Goal: Task Accomplishment & Management: Use online tool/utility

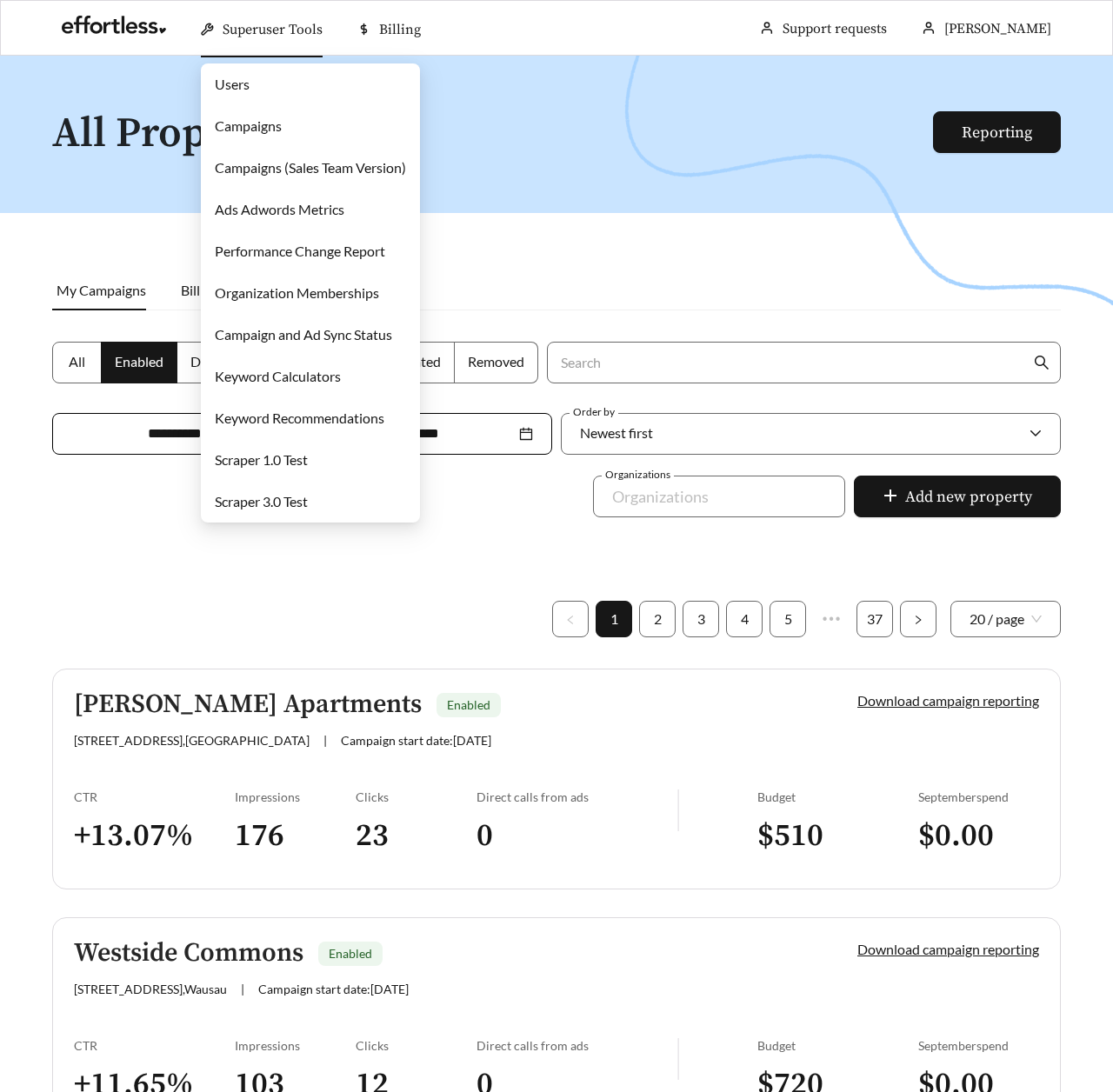
click at [240, 125] on link "Campaigns" at bounding box center [248, 126] width 67 height 16
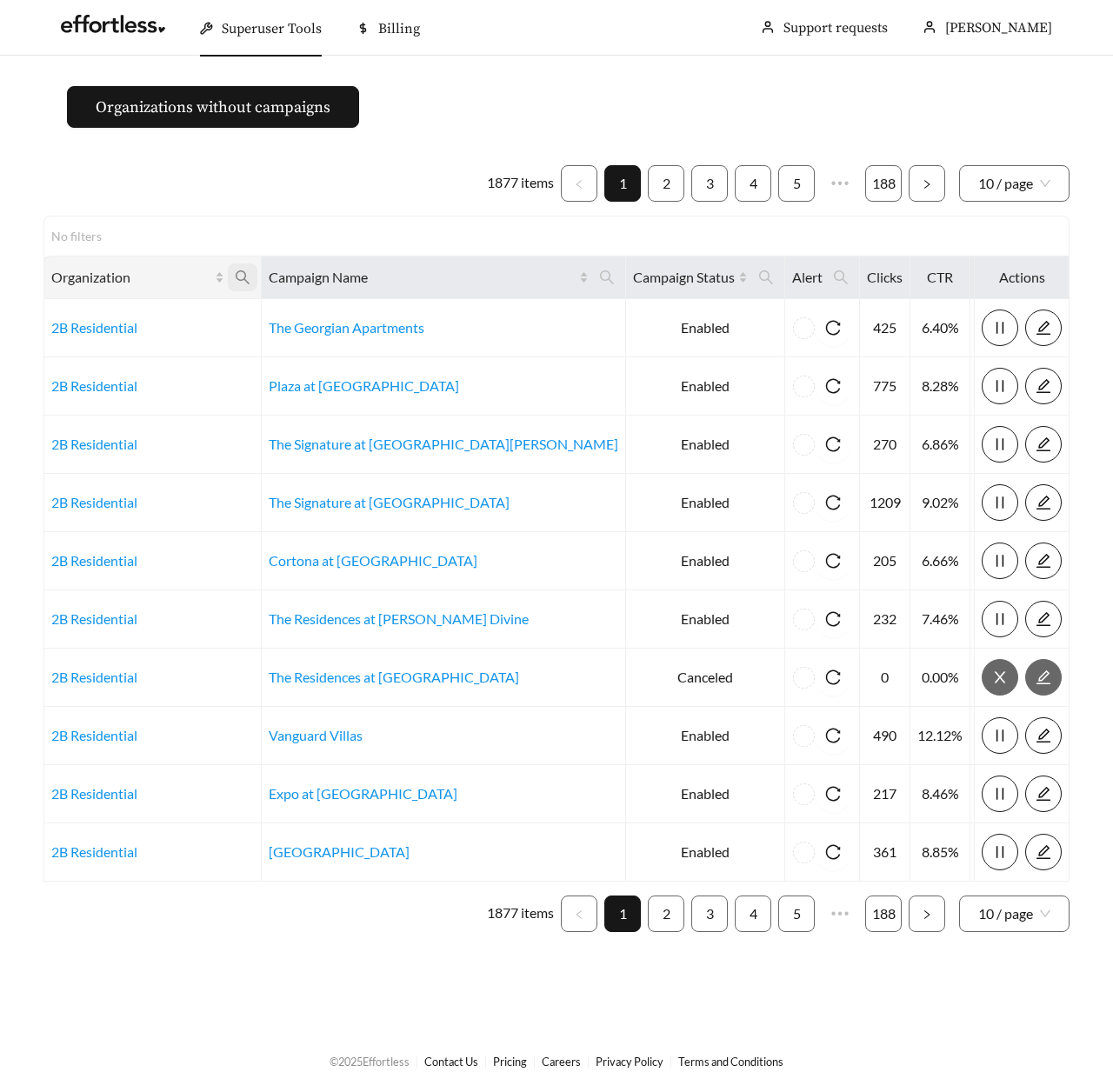
click at [250, 276] on icon "search" at bounding box center [242, 276] width 15 height 15
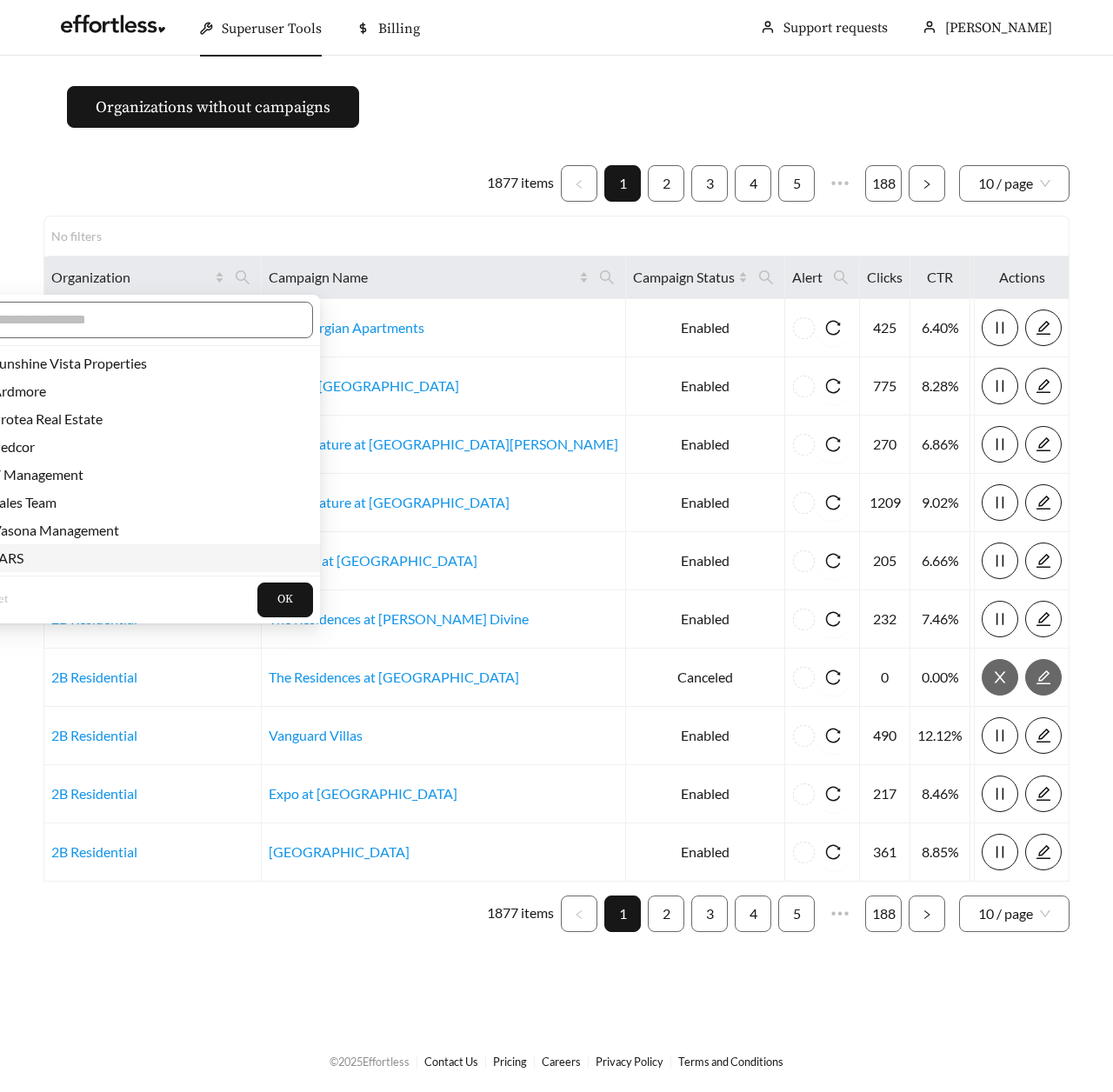
click at [33, 556] on span "JARS" at bounding box center [136, 557] width 330 height 19
click at [277, 596] on span "OK" at bounding box center [285, 599] width 15 height 17
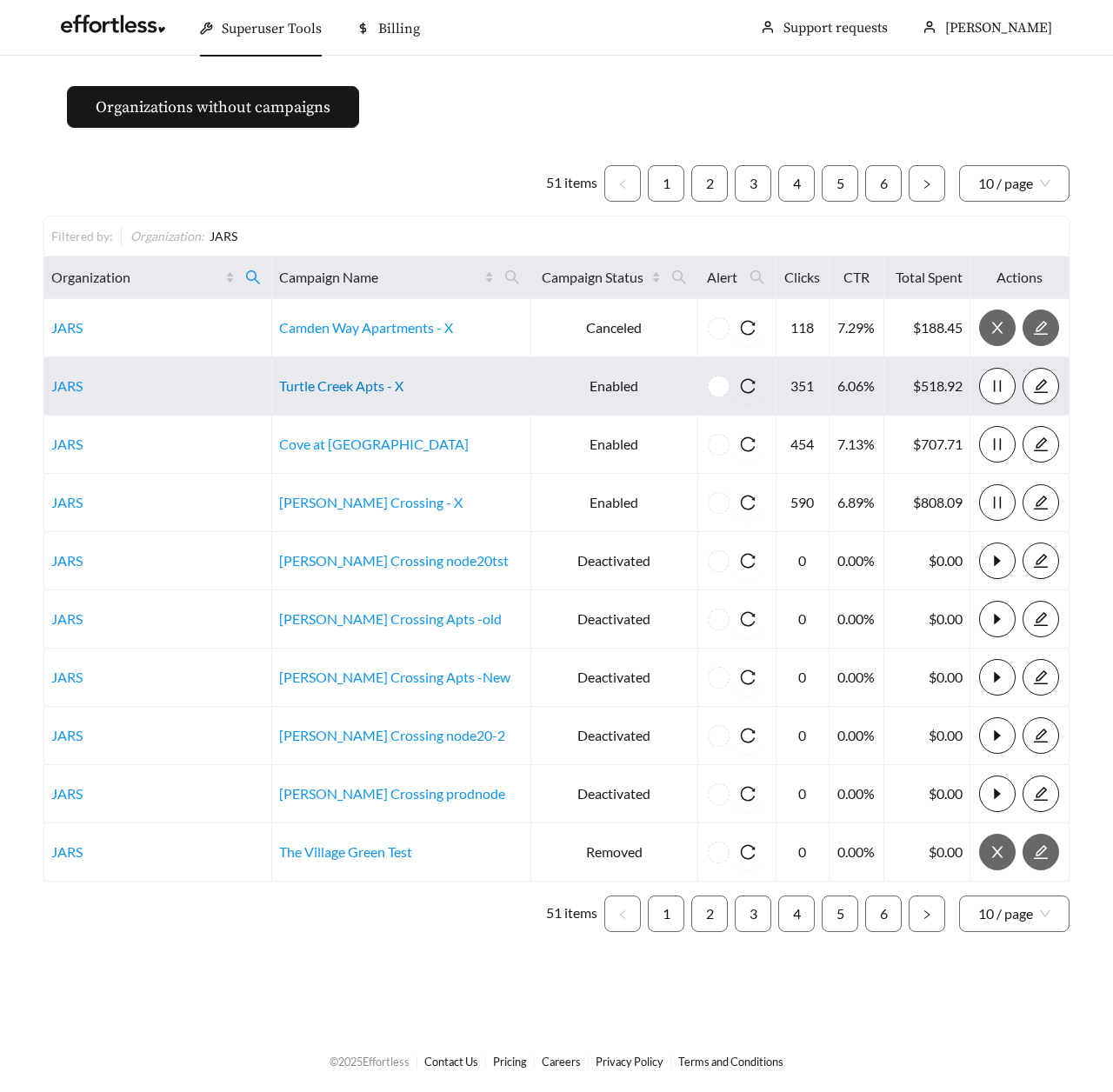
click at [349, 380] on link "Turtle Creek Apts - X" at bounding box center [341, 385] width 124 height 16
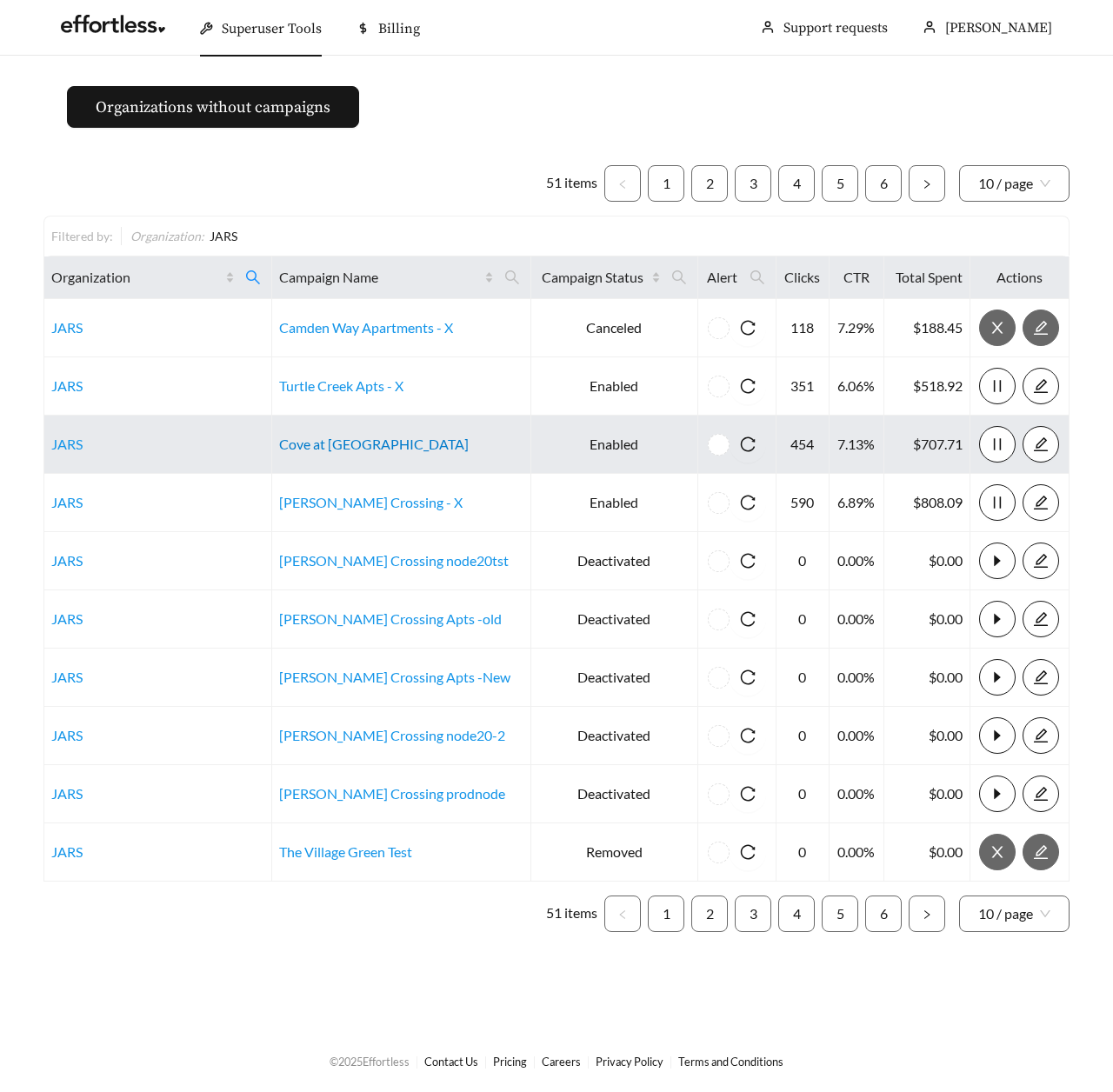
click at [320, 449] on link "Cove at [GEOGRAPHIC_DATA]" at bounding box center [373, 444] width 189 height 16
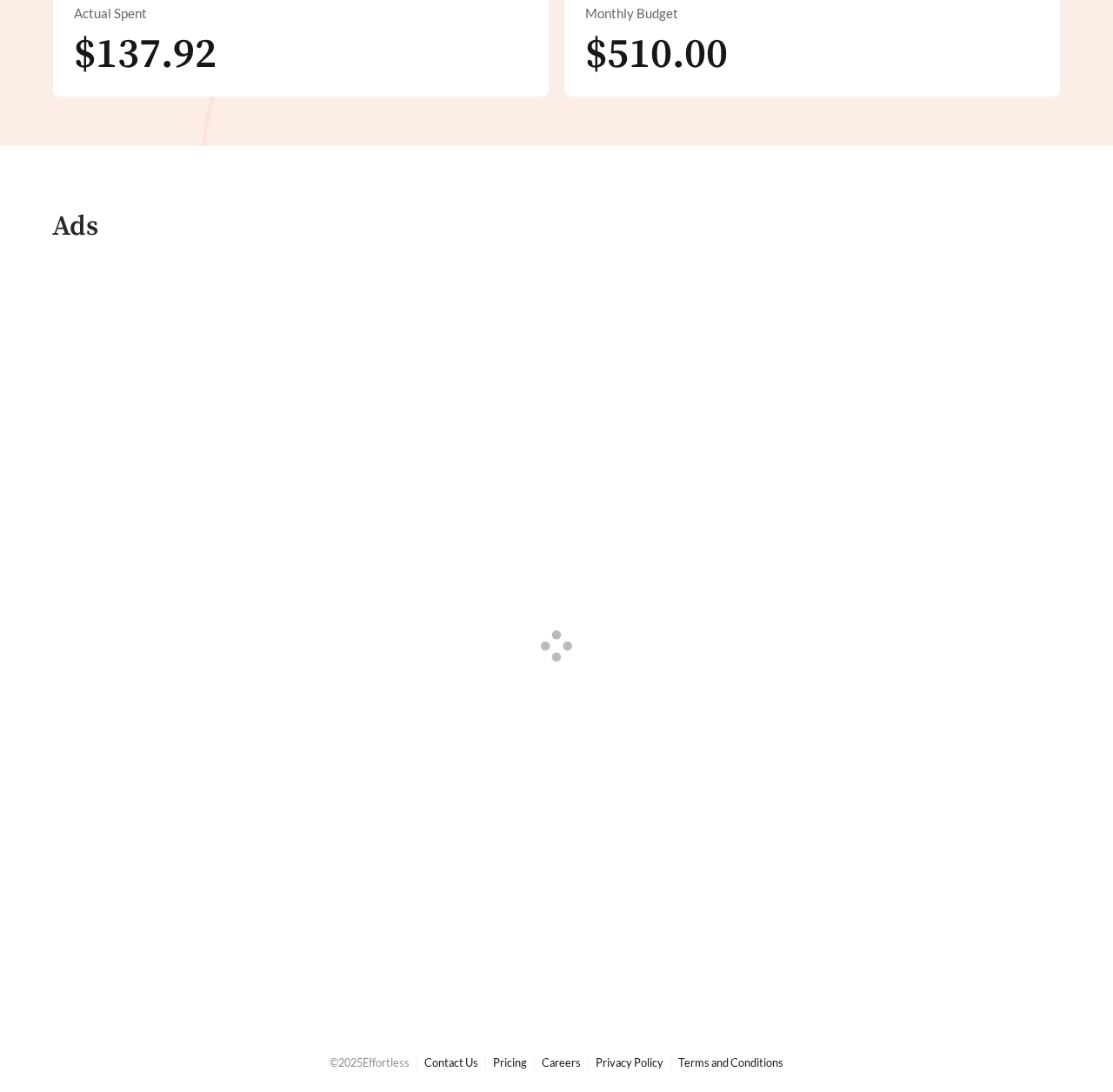
scroll to position [688, 0]
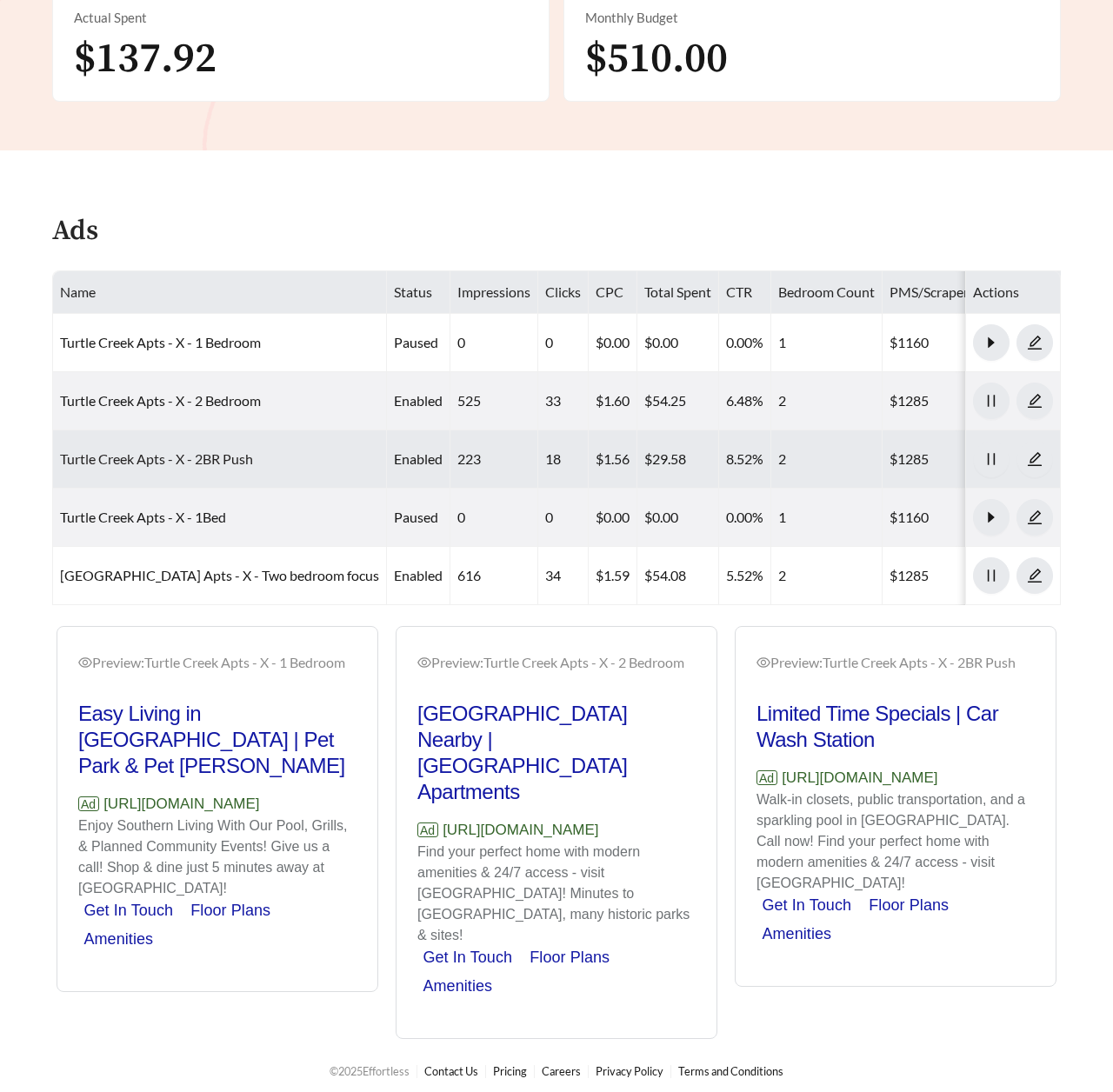
click at [157, 463] on link "Turtle Creek Apts - X - 2BR Push" at bounding box center [156, 459] width 193 height 16
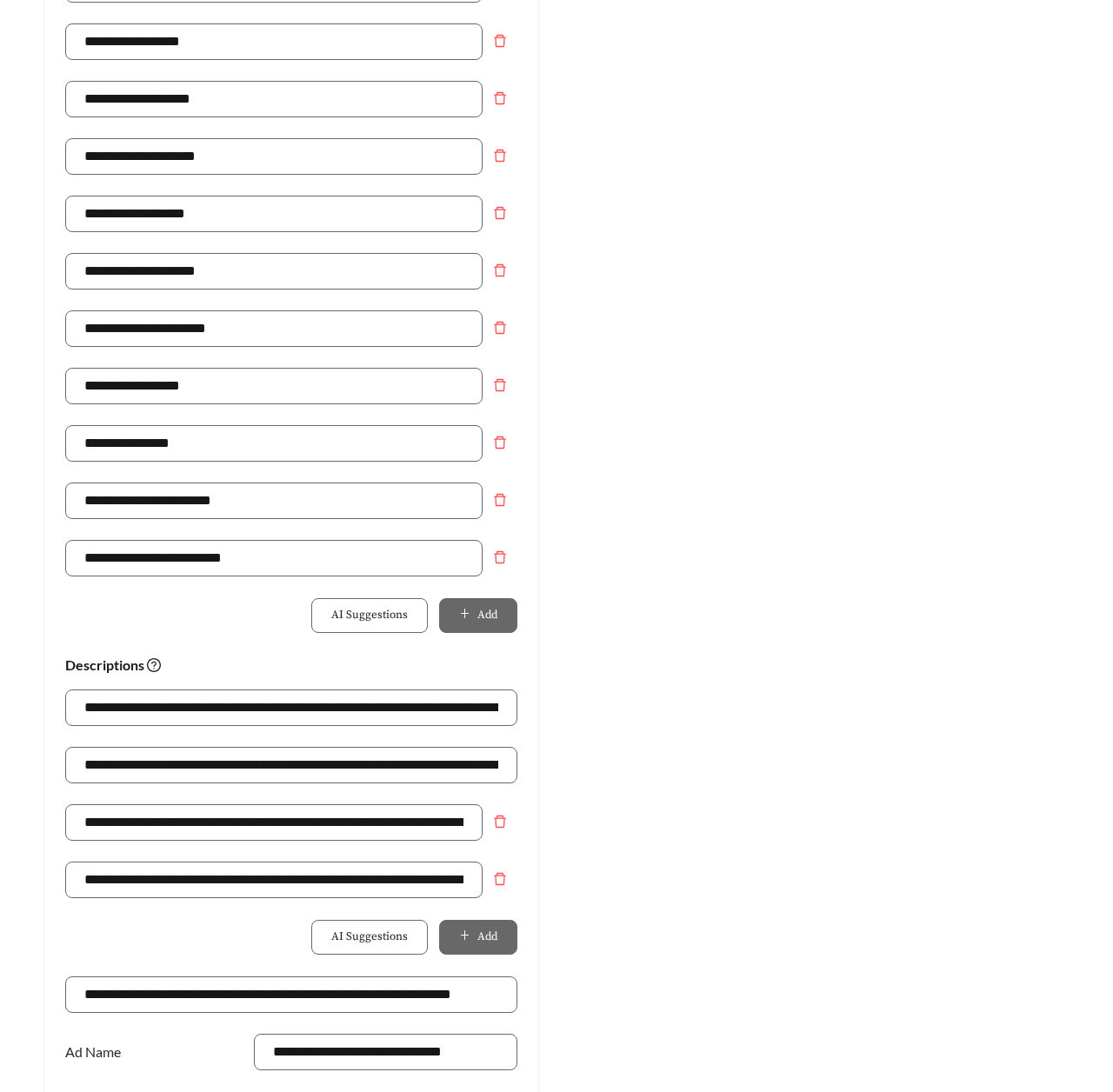
scroll to position [1041, 0]
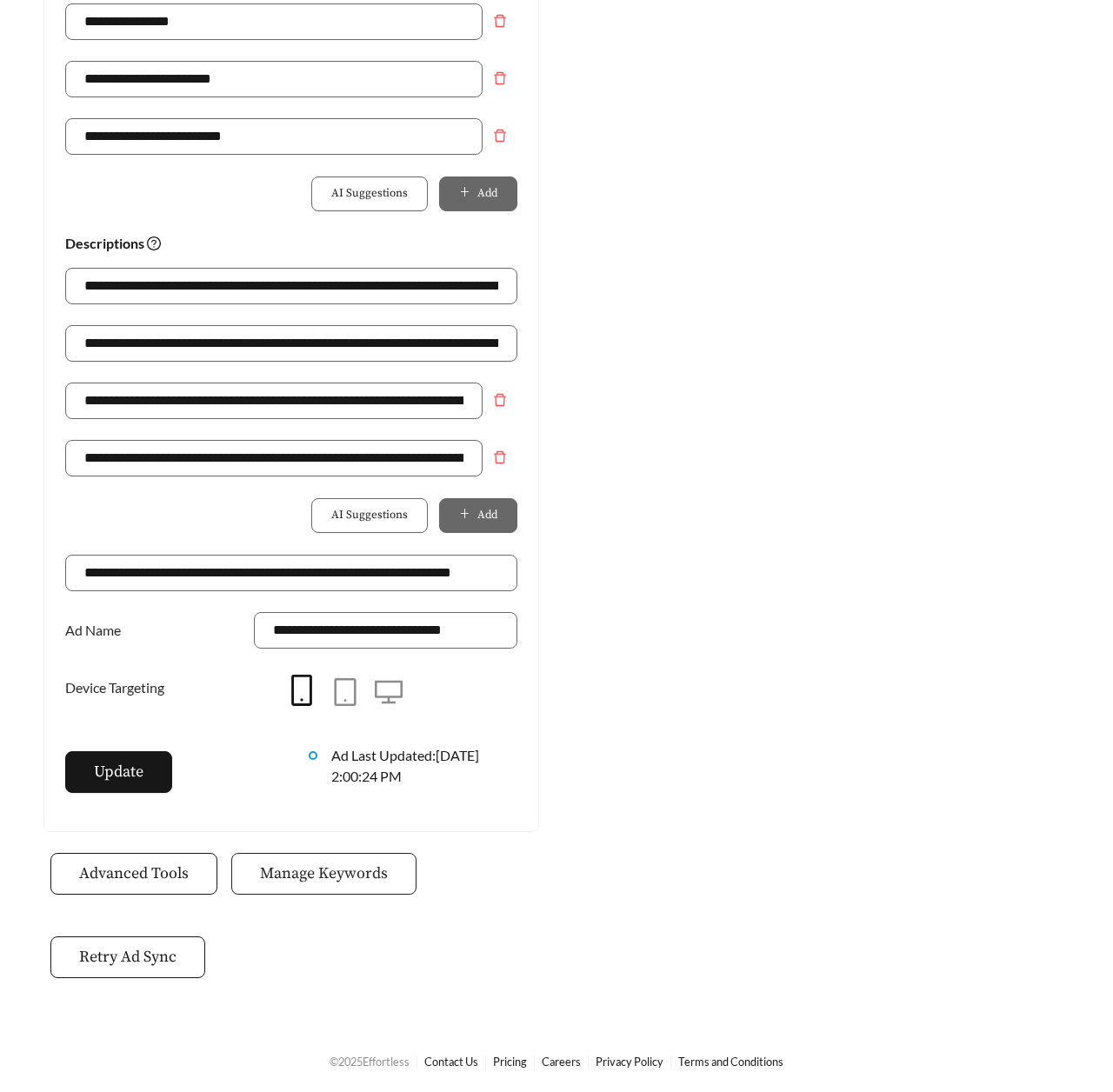
click at [344, 859] on button "Manage Keywords" at bounding box center [324, 874] width 185 height 42
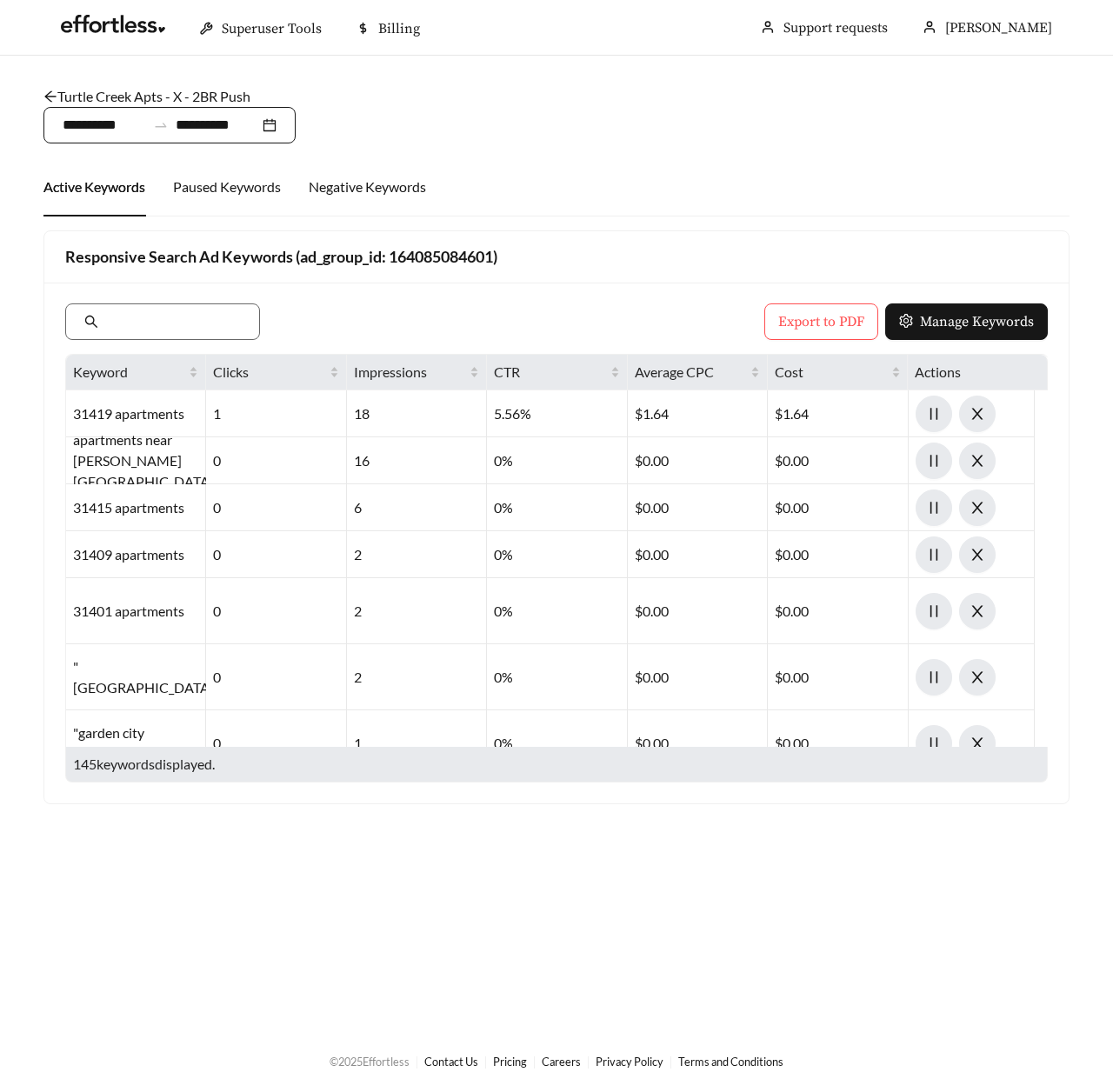
click at [86, 129] on input "**********" at bounding box center [104, 125] width 83 height 21
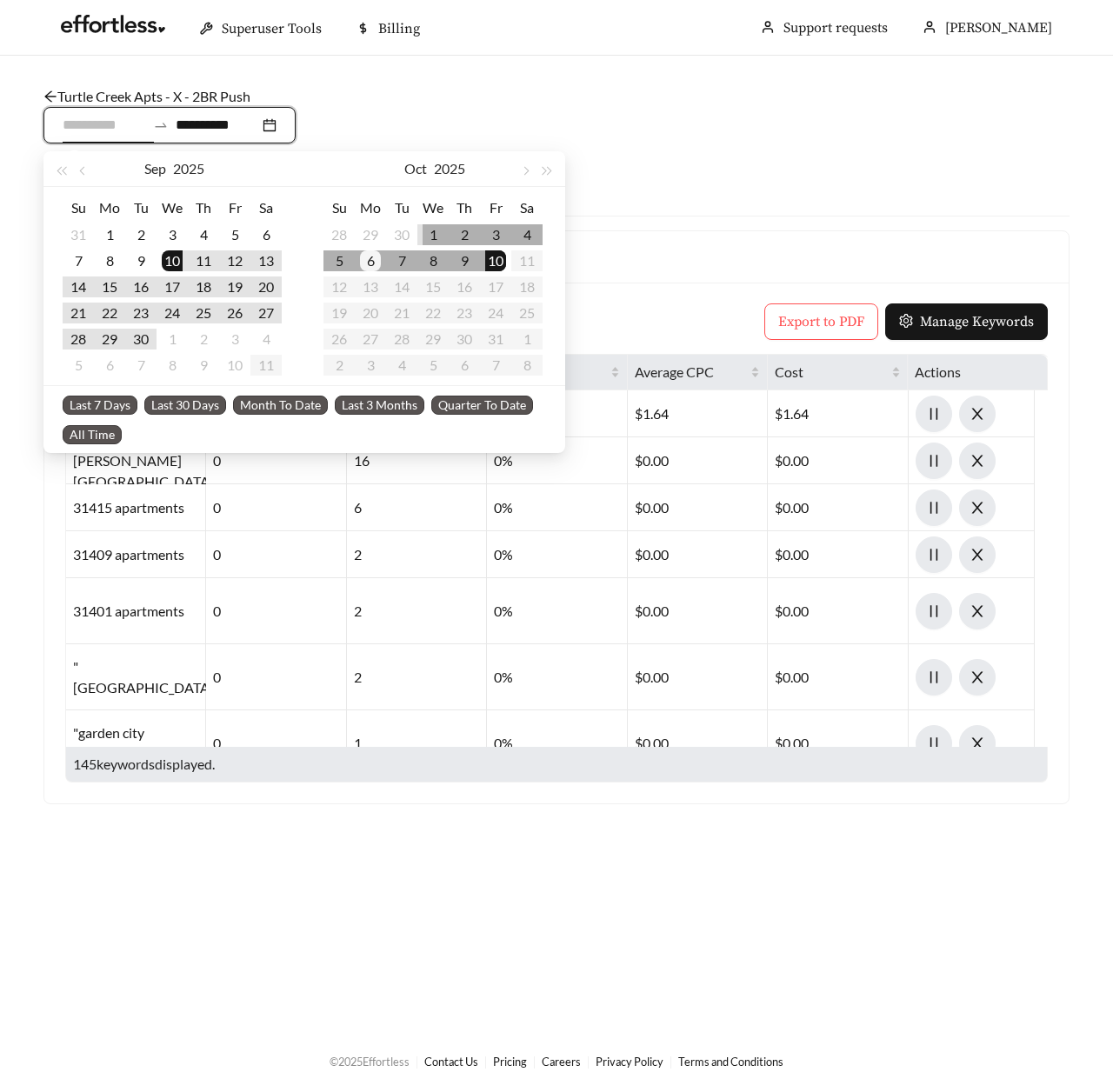
type input "**********"
click at [381, 264] on div "6" at bounding box center [370, 260] width 21 height 21
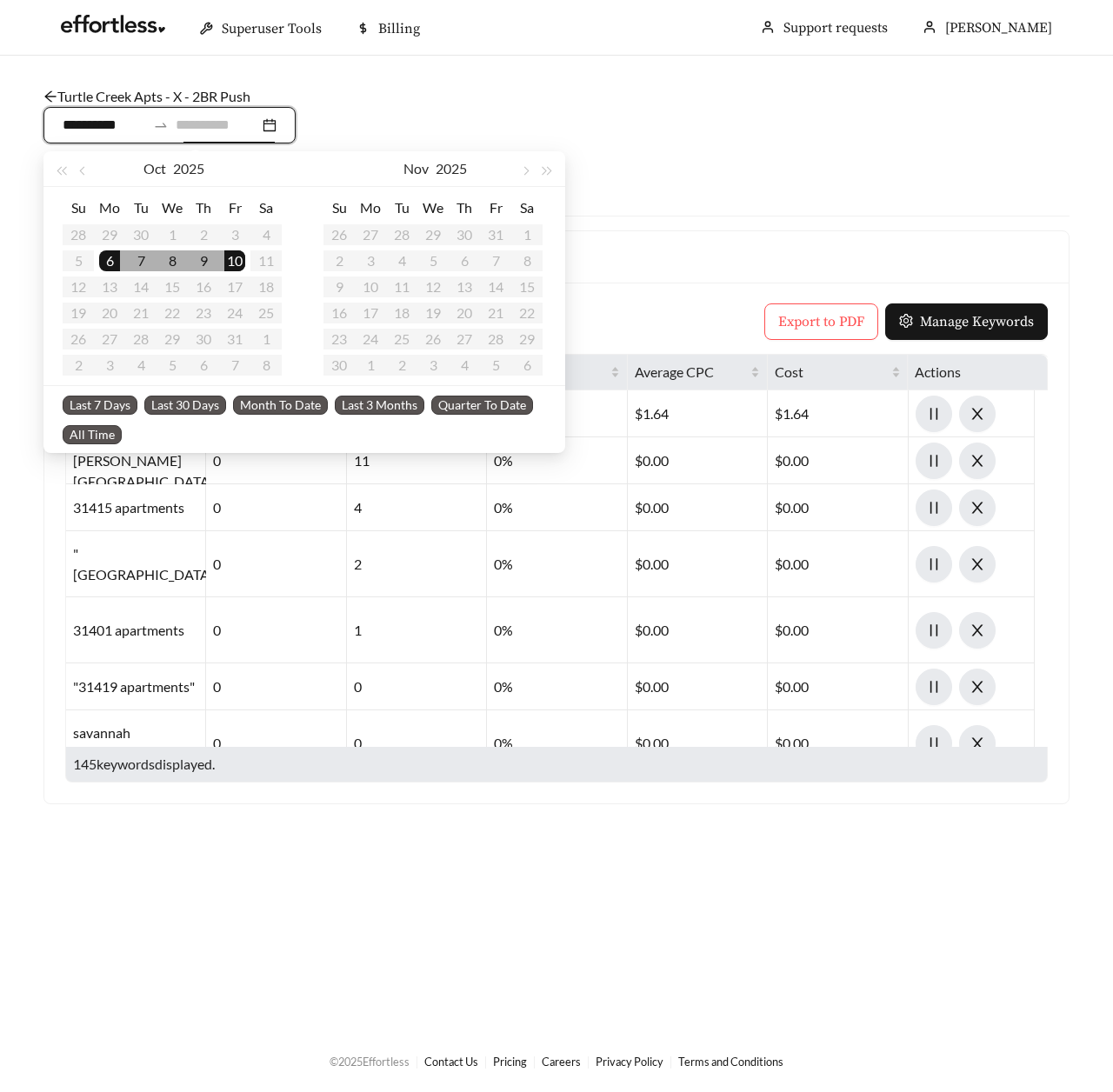
click at [238, 260] on div "10" at bounding box center [235, 260] width 21 height 21
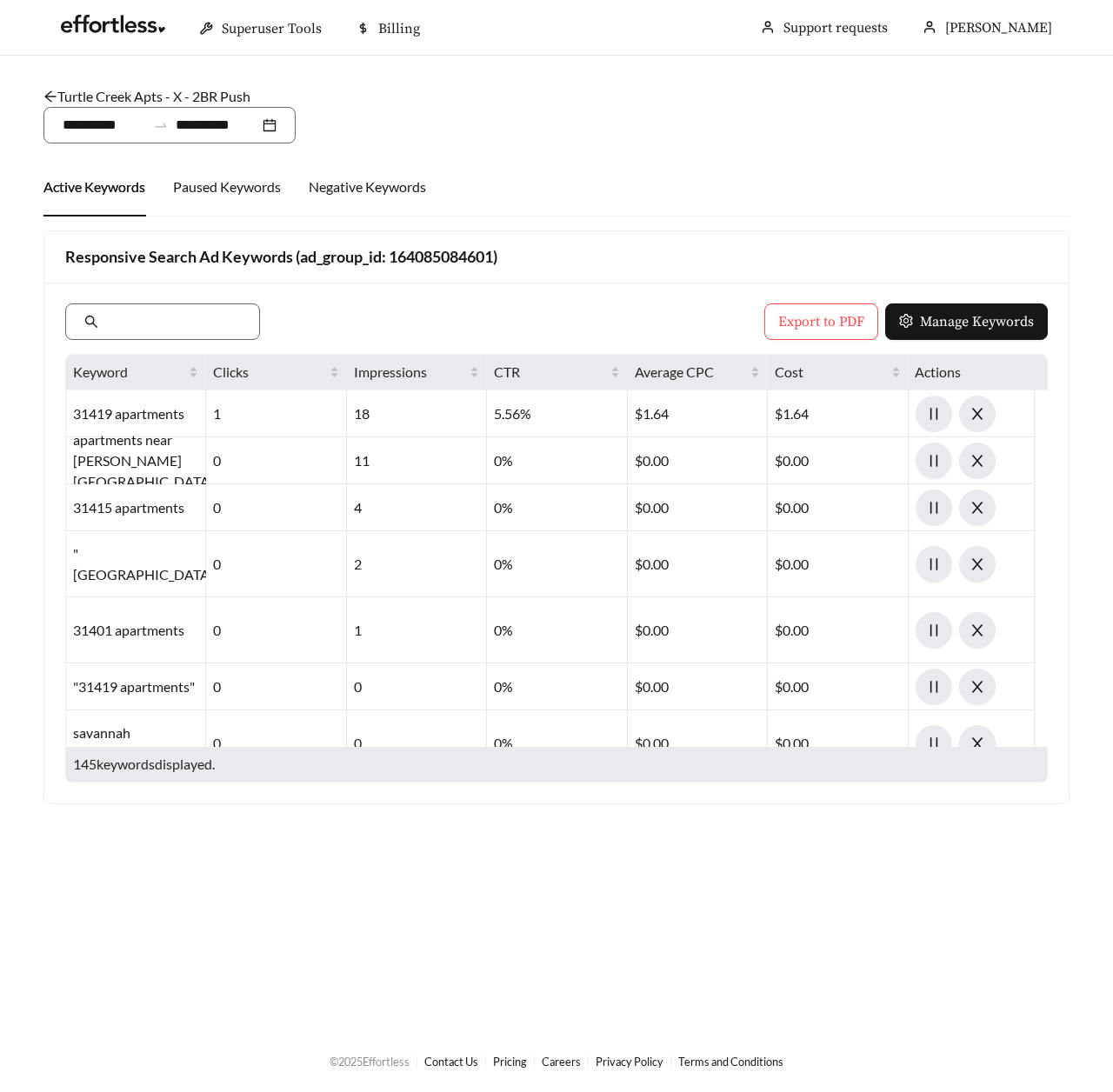
click at [29, 233] on main "**********" at bounding box center [556, 542] width 1113 height 974
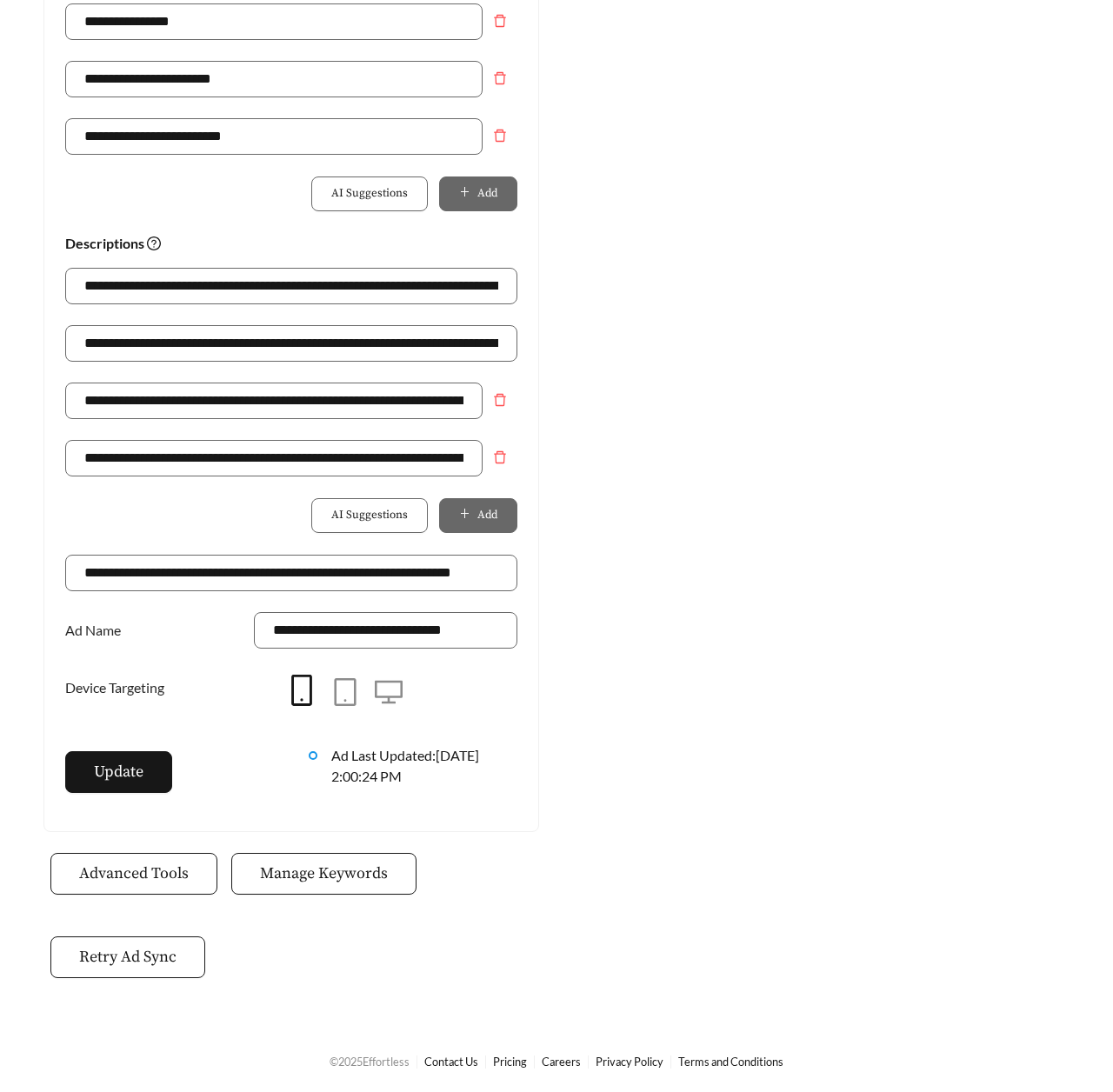
scroll to position [688, 0]
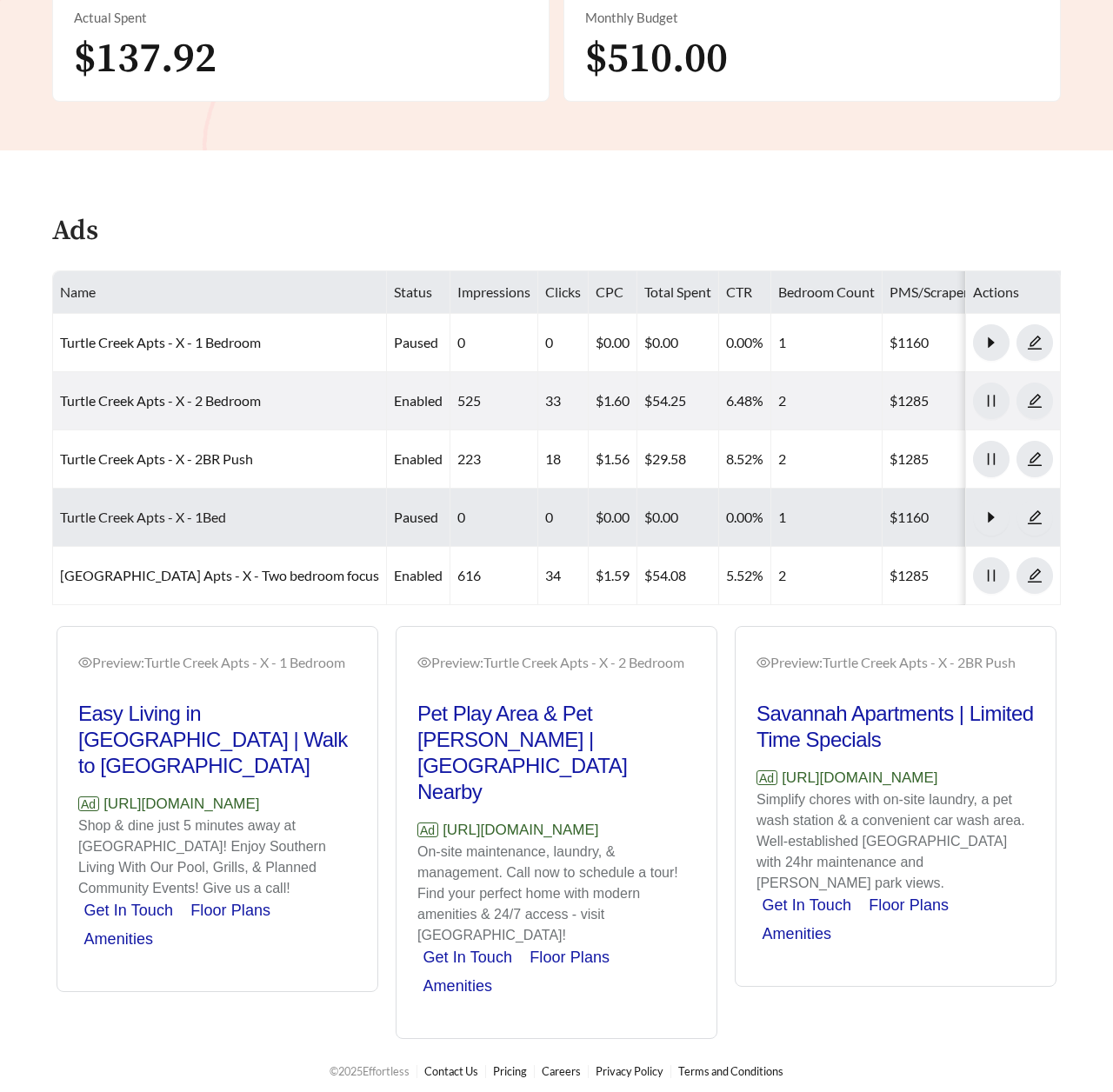
click at [181, 510] on link "Turtle Creek Apts - X - 1Bed" at bounding box center [142, 517] width 166 height 16
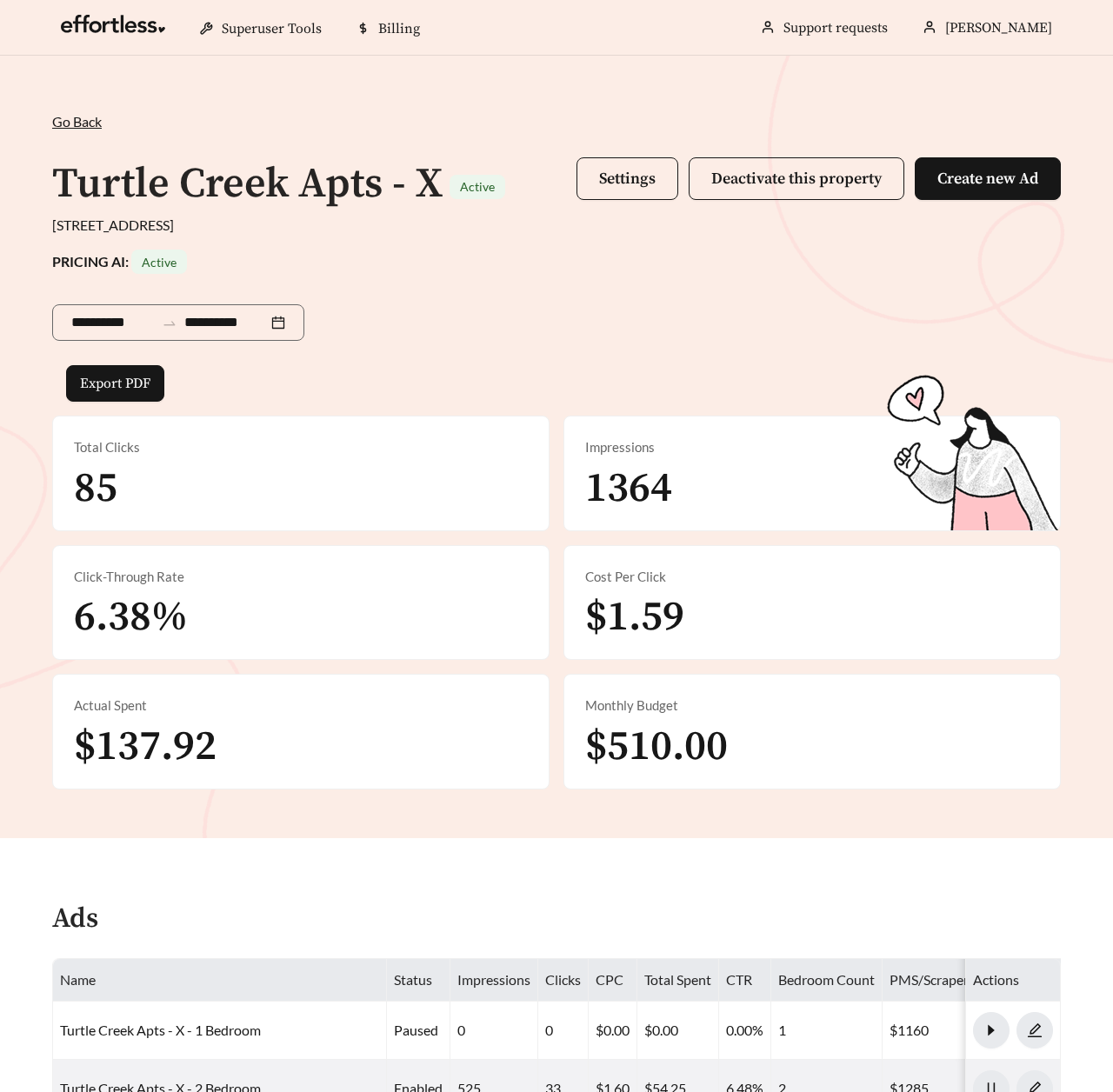
scroll to position [688, 0]
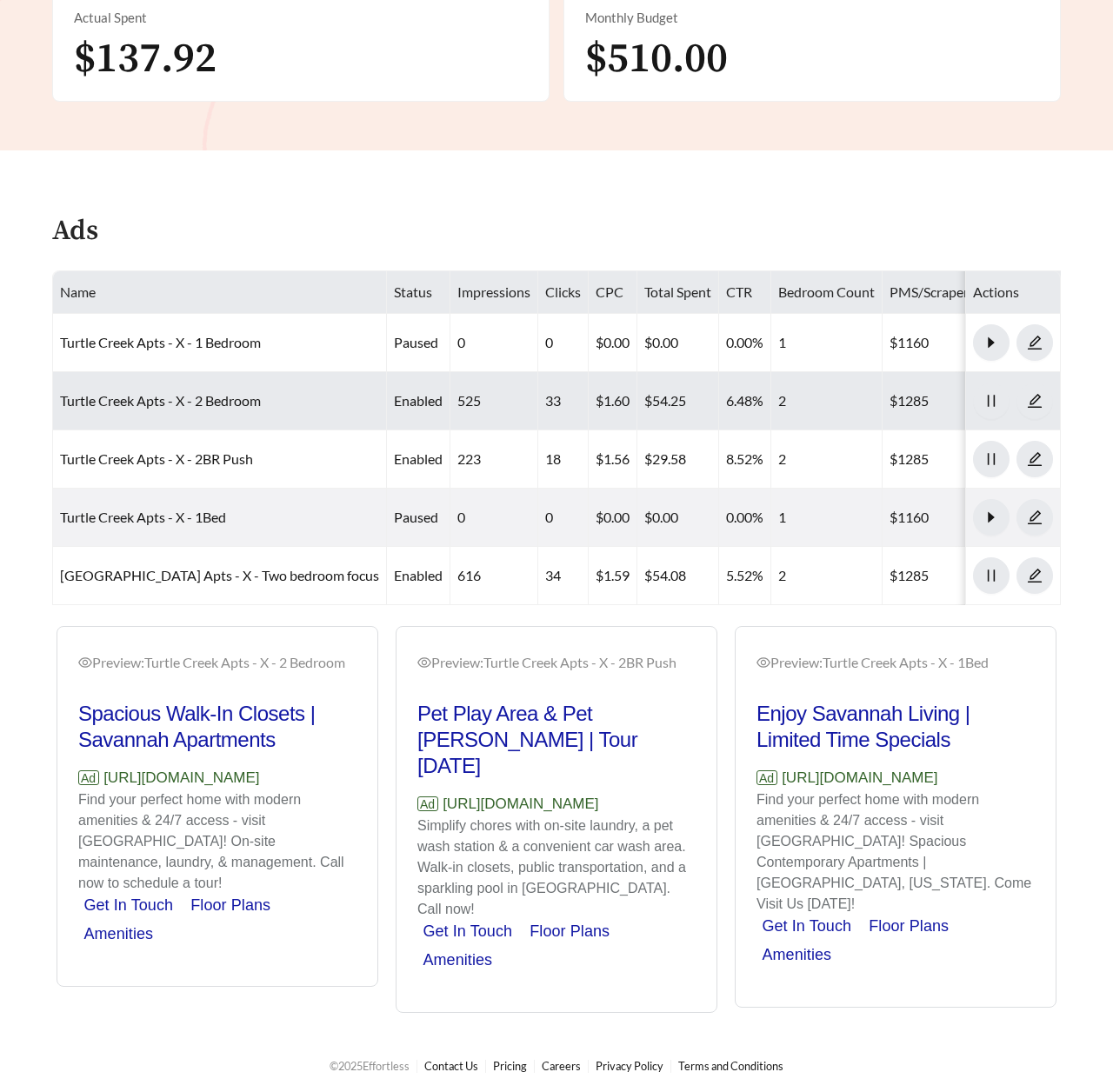
click at [148, 409] on td "Turtle Creek Apts - X - 2 Bedroom" at bounding box center [220, 401] width 334 height 58
click at [148, 398] on link "Turtle Creek Apts - X - 2 Bedroom" at bounding box center [160, 401] width 201 height 16
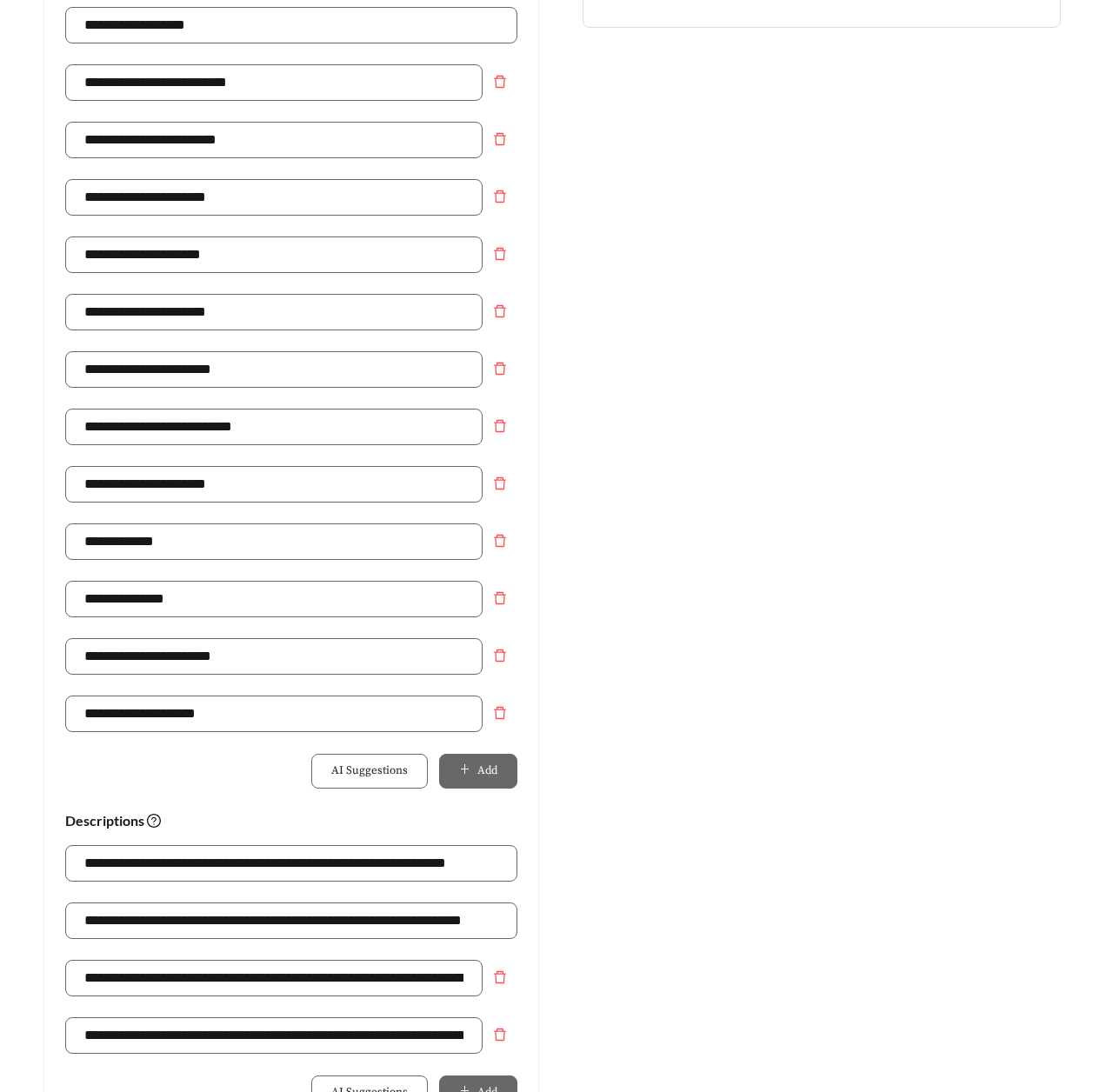
scroll to position [1012, 0]
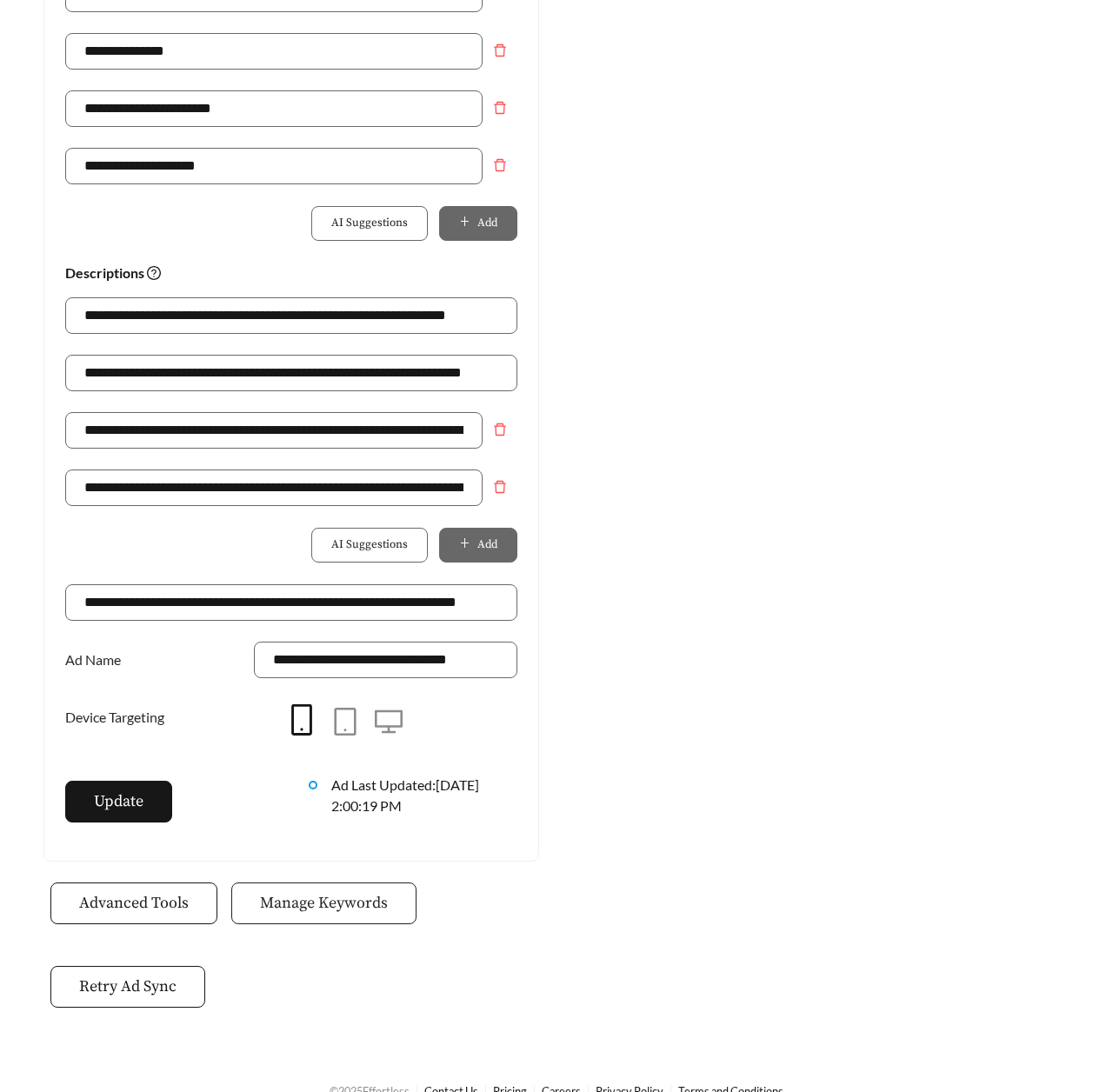
click at [344, 904] on span "Manage Keywords" at bounding box center [324, 903] width 128 height 24
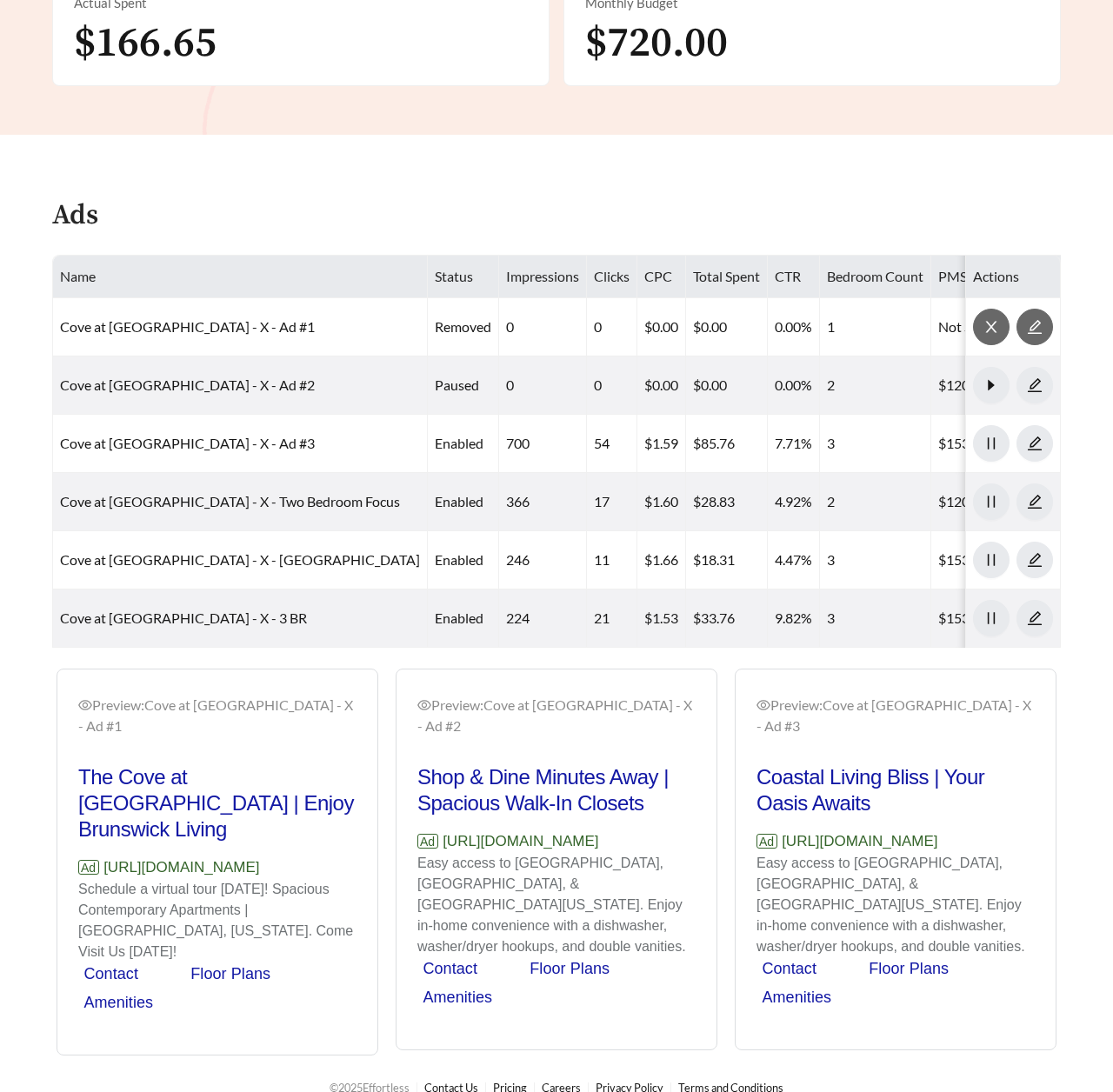
scroll to position [823, 0]
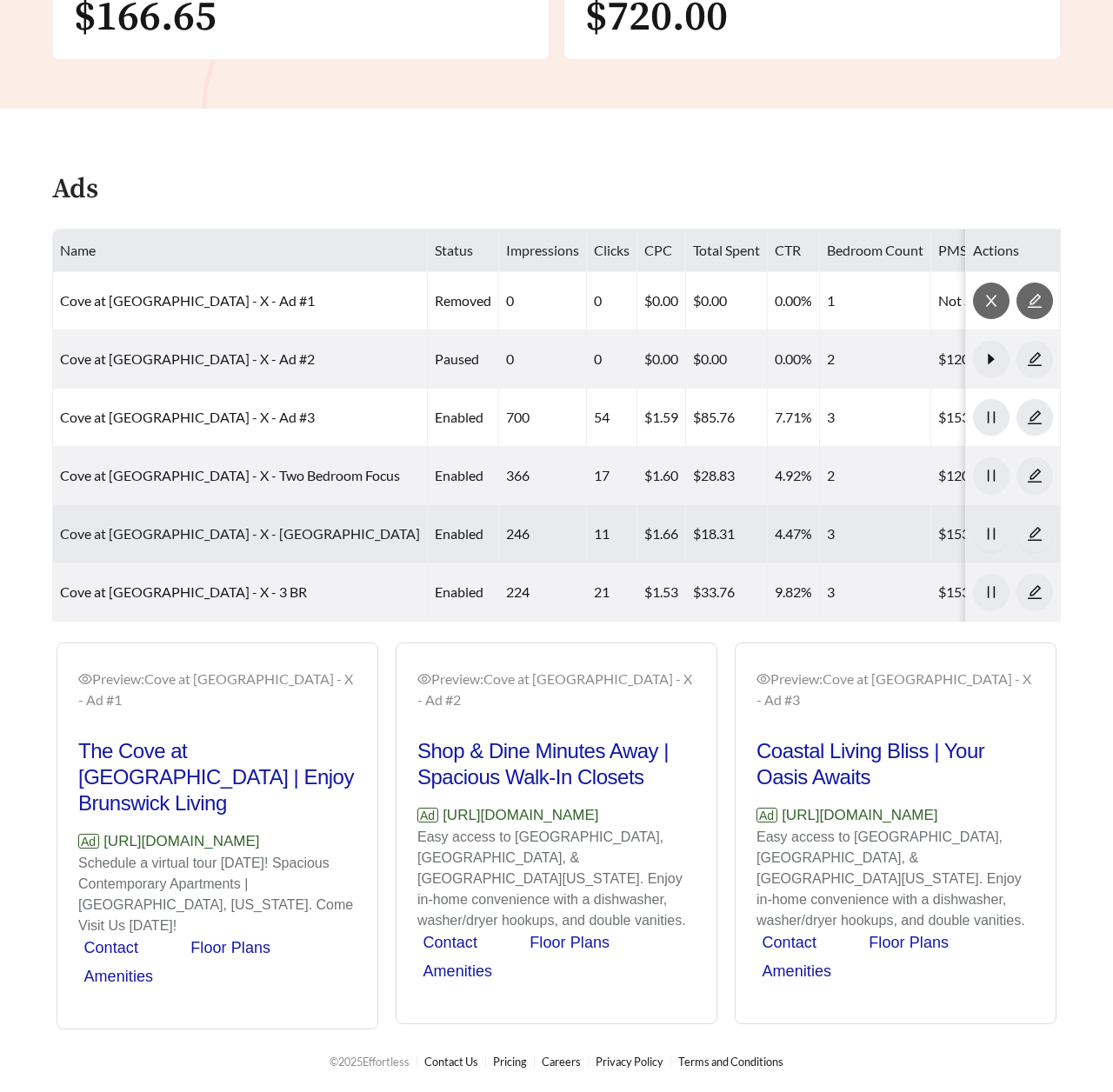
click at [194, 525] on link "Cove at Fountain Lake - X - Three BR" at bounding box center [239, 533] width 360 height 16
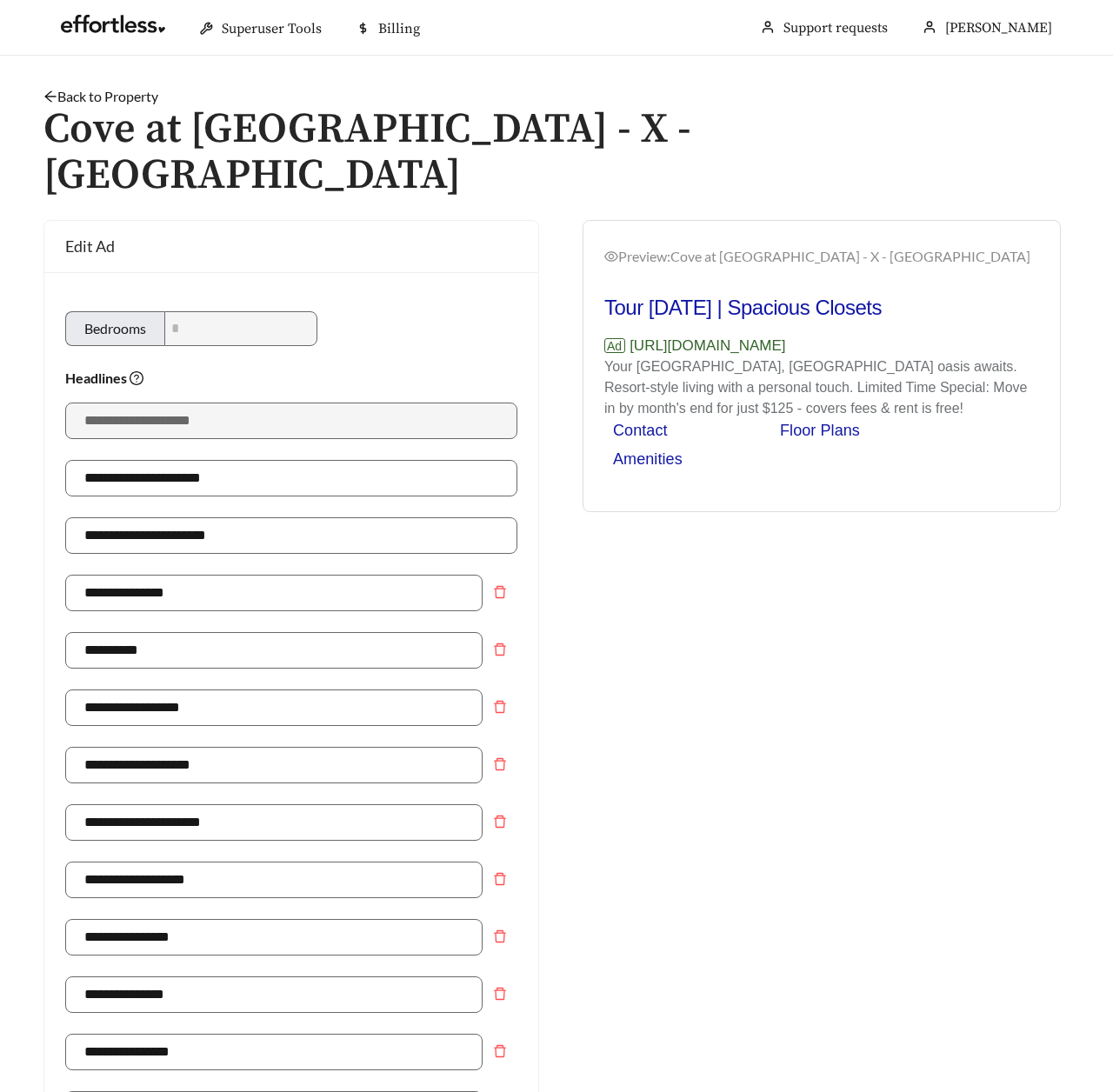
scroll to position [928, 0]
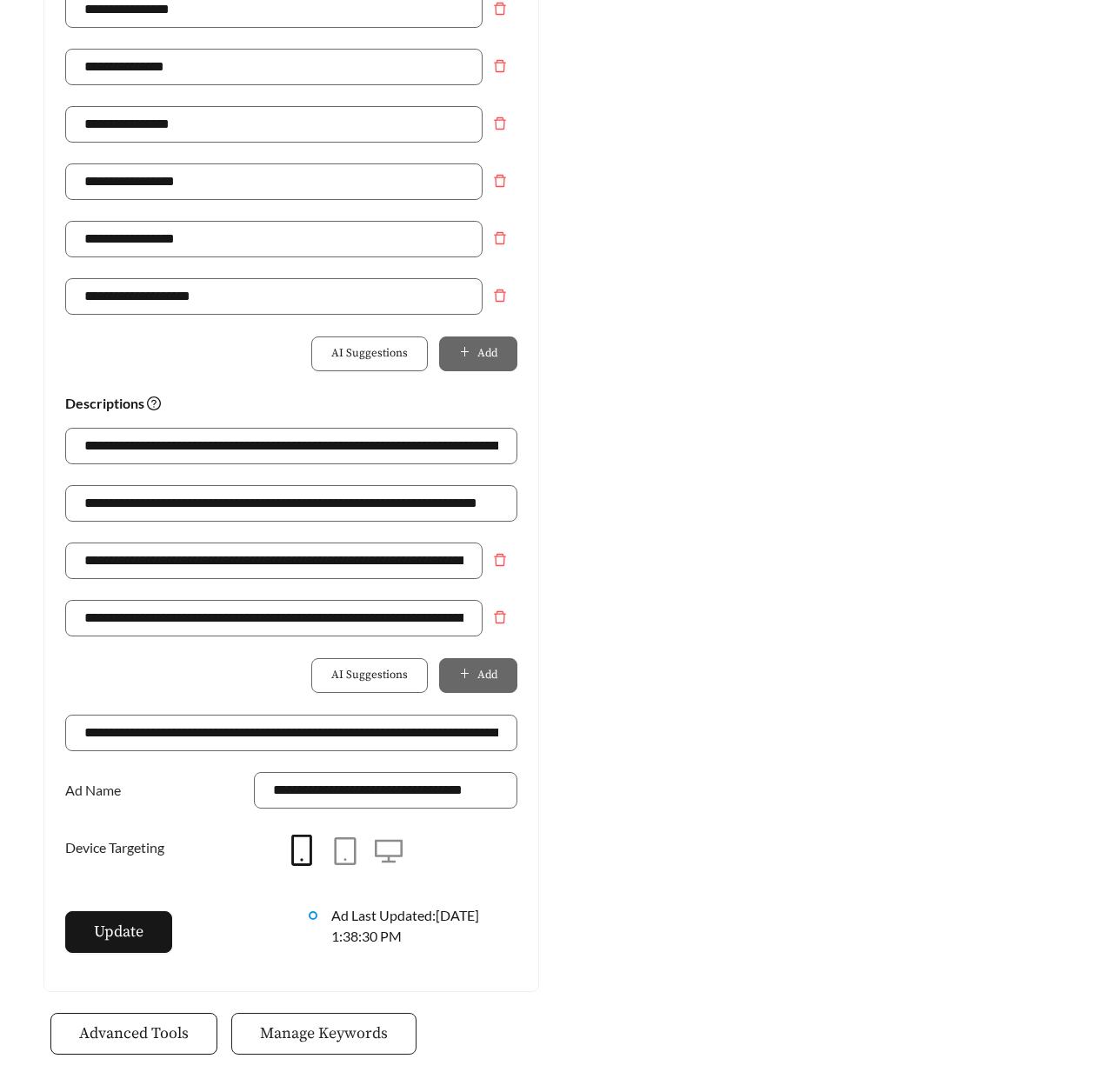
click at [332, 1021] on span "Manage Keywords" at bounding box center [324, 1033] width 128 height 24
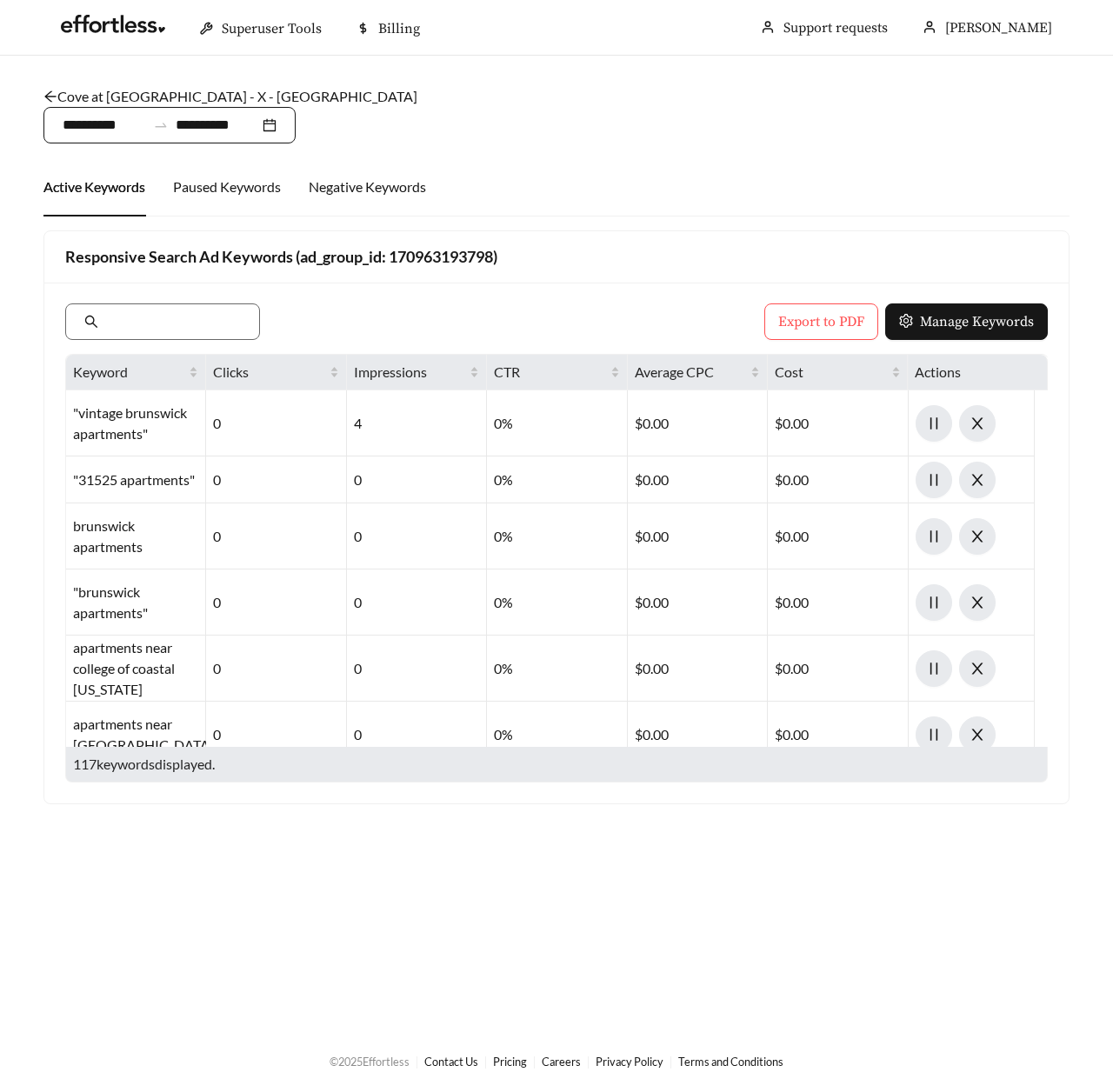
click at [95, 138] on div "**********" at bounding box center [169, 125] width 252 height 36
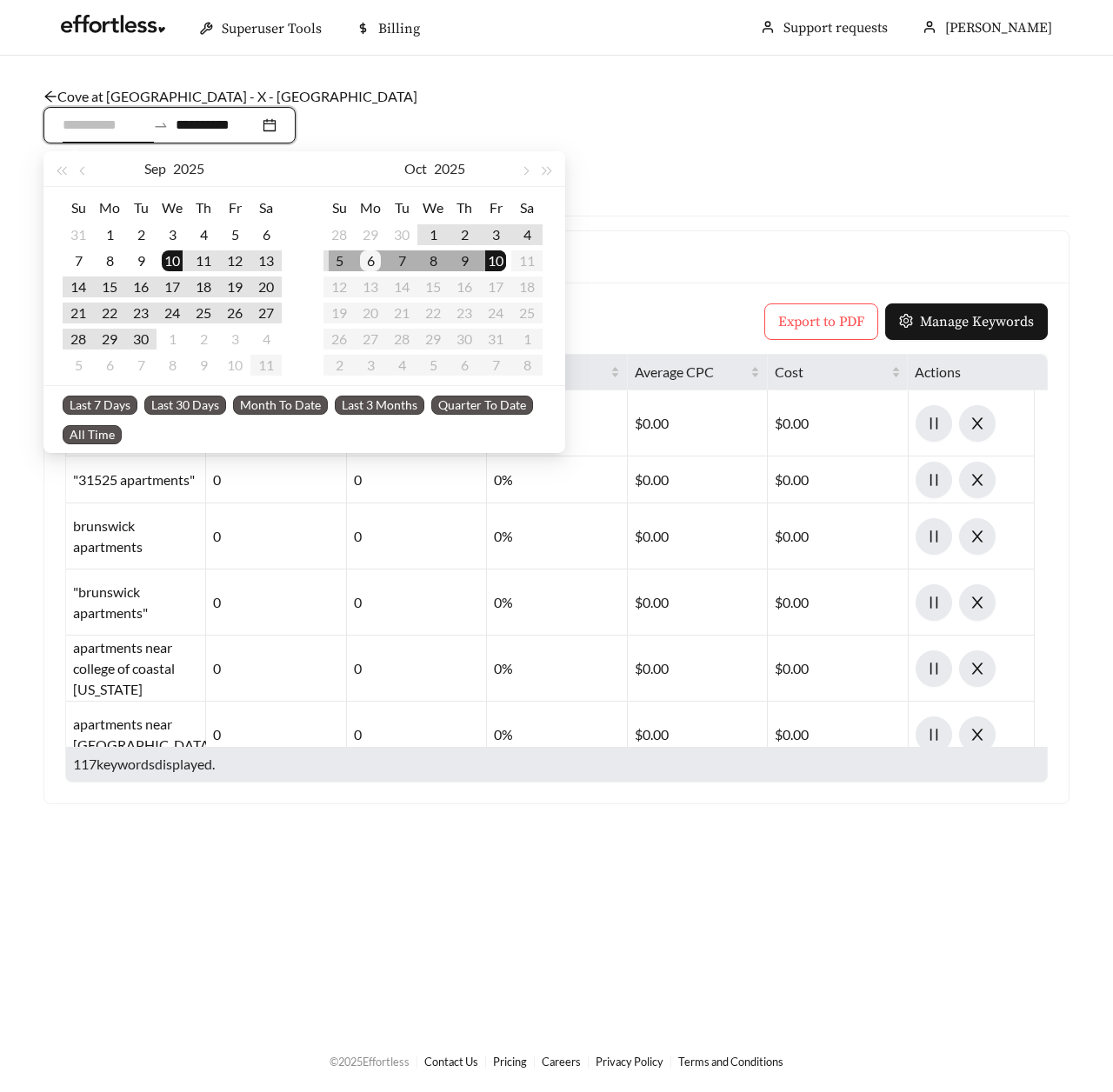
type input "**********"
click at [366, 262] on div "6" at bounding box center [370, 260] width 21 height 21
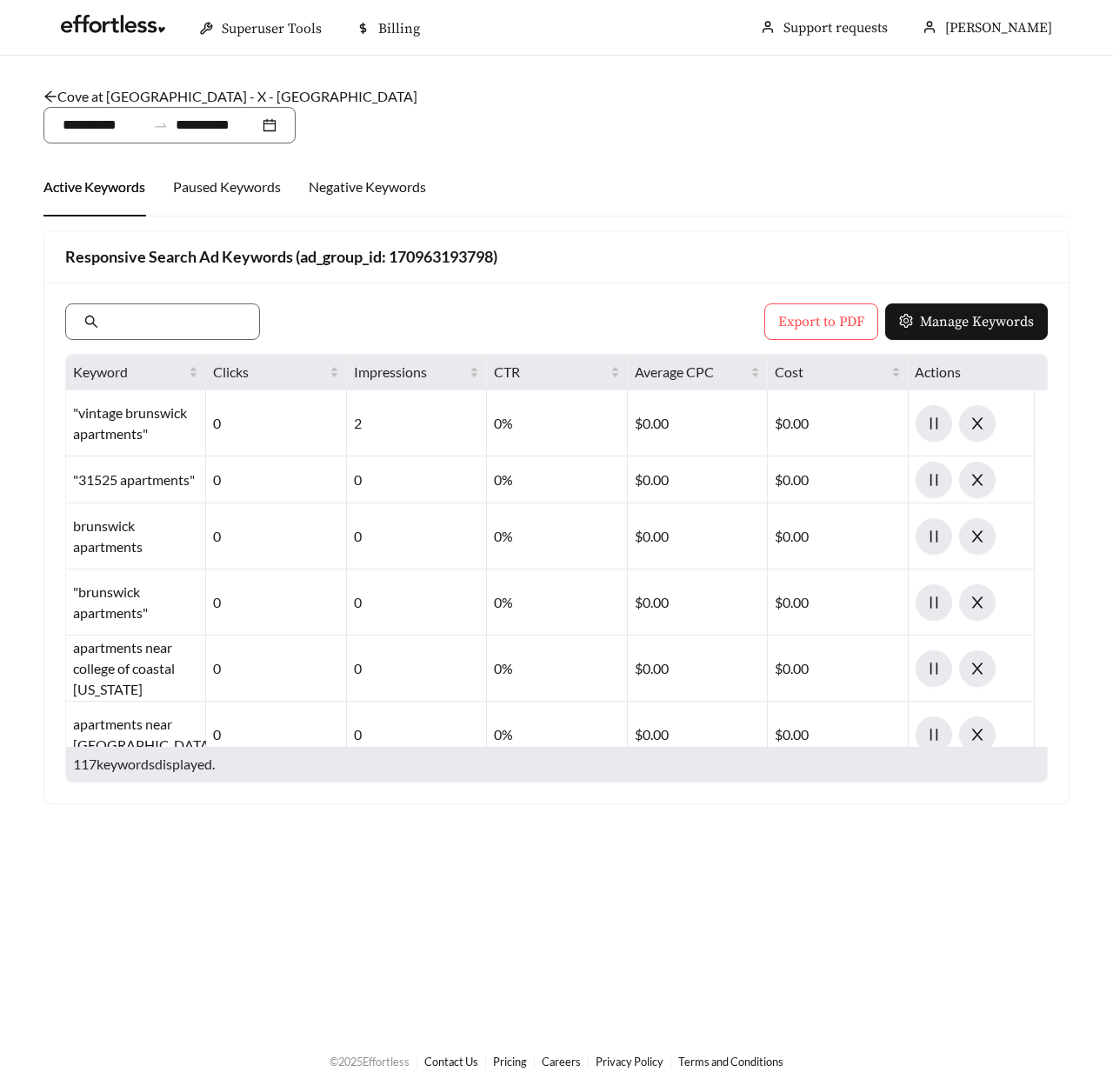
click at [640, 162] on div "Active Keywords Paused Keywords Negative Keywords" at bounding box center [556, 187] width 1026 height 59
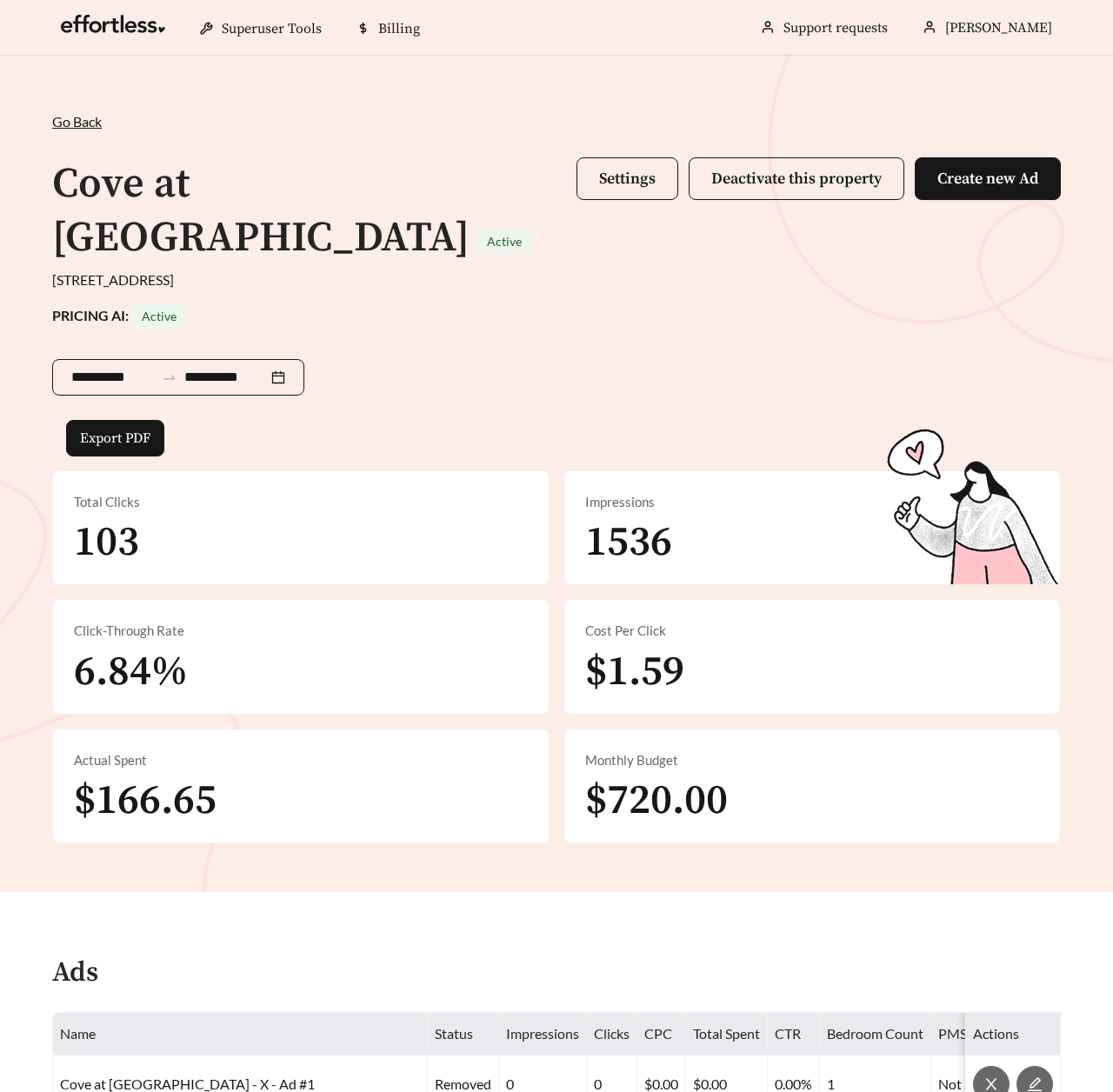
click at [133, 365] on div "**********" at bounding box center [179, 377] width 252 height 36
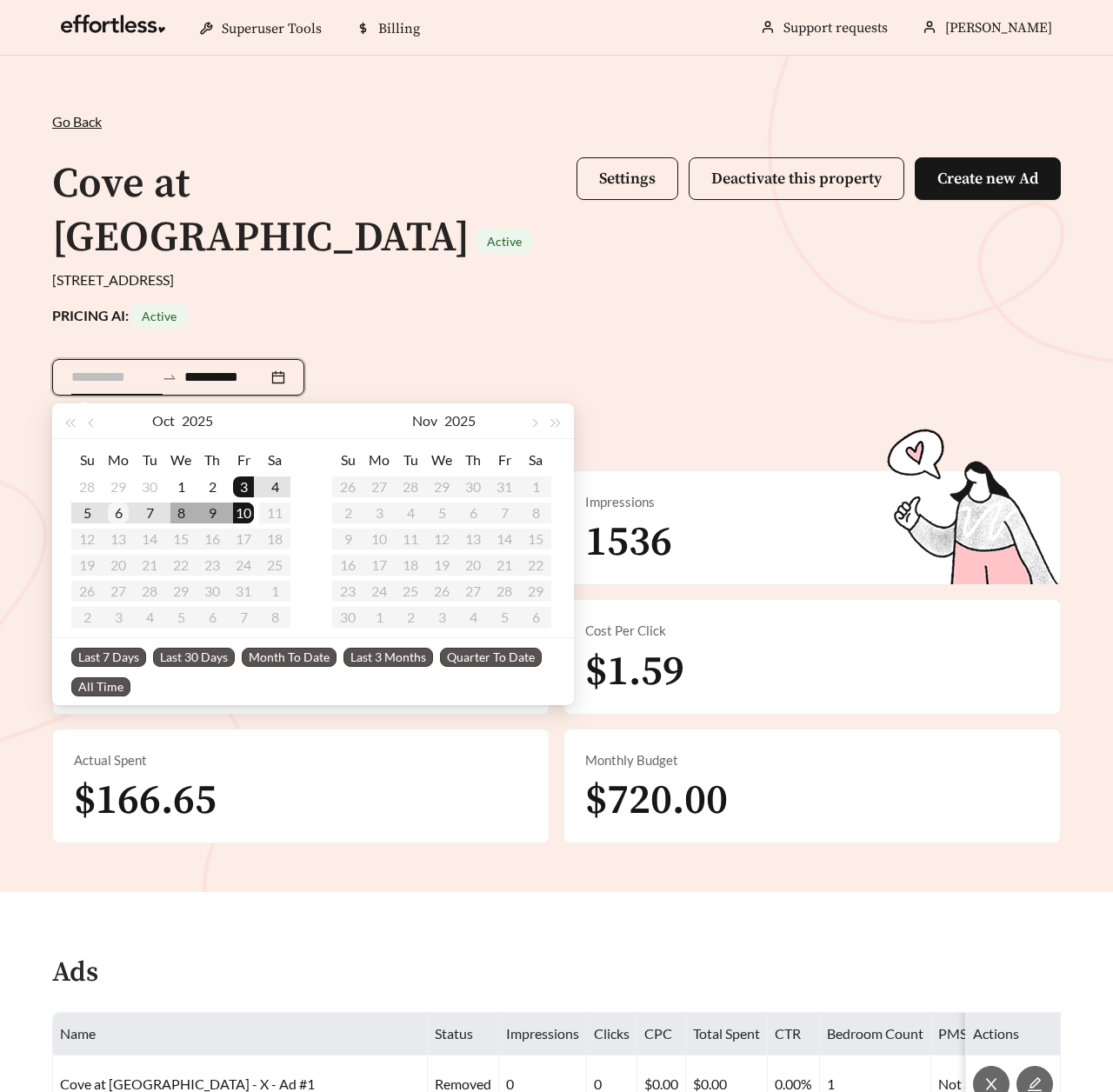
type input "**********"
click at [120, 516] on div "6" at bounding box center [118, 513] width 21 height 21
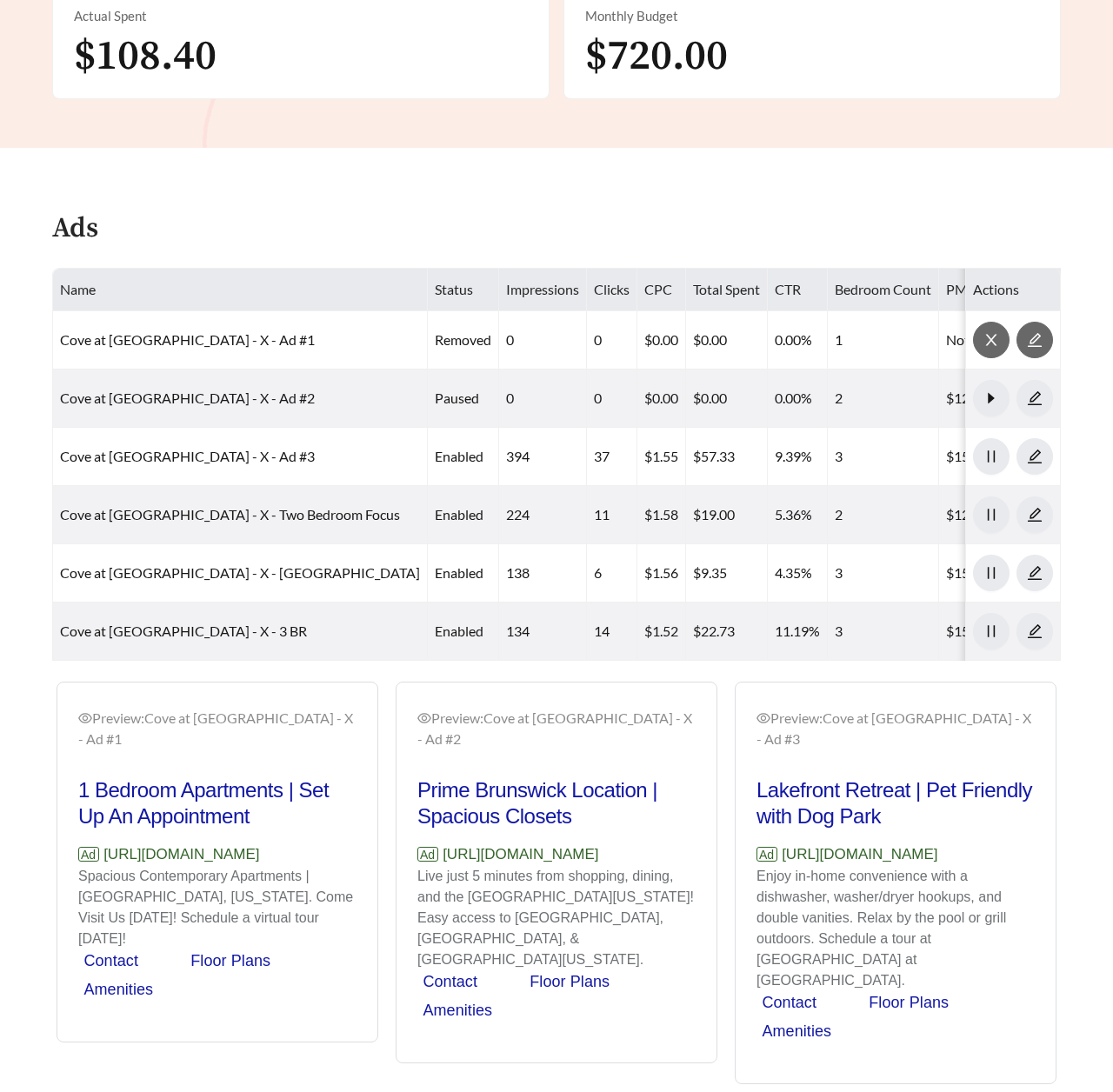
scroll to position [747, 0]
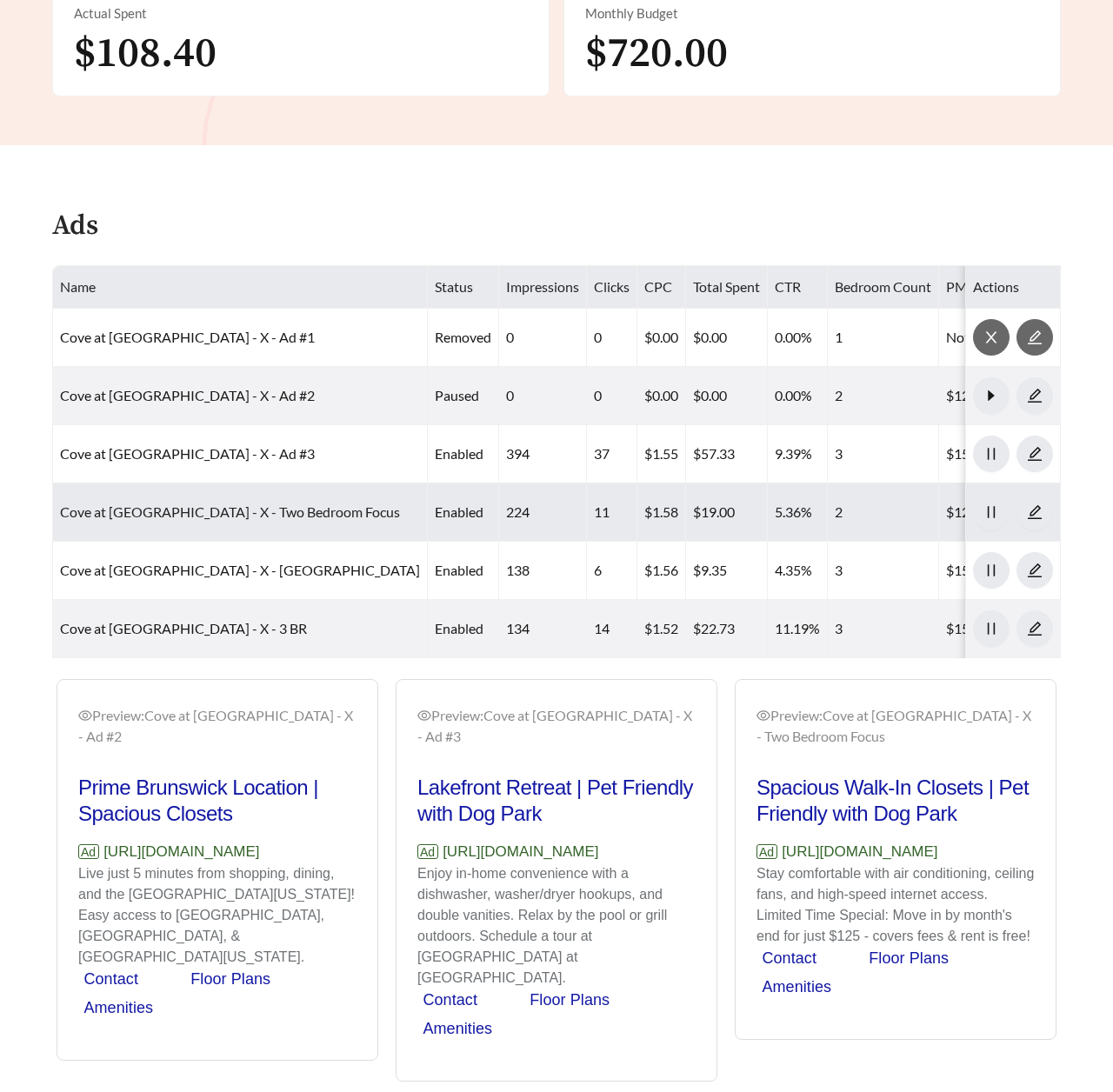
click at [264, 513] on link "Cove at Fountain Lake - X - Two Bedroom Focus" at bounding box center [229, 511] width 340 height 16
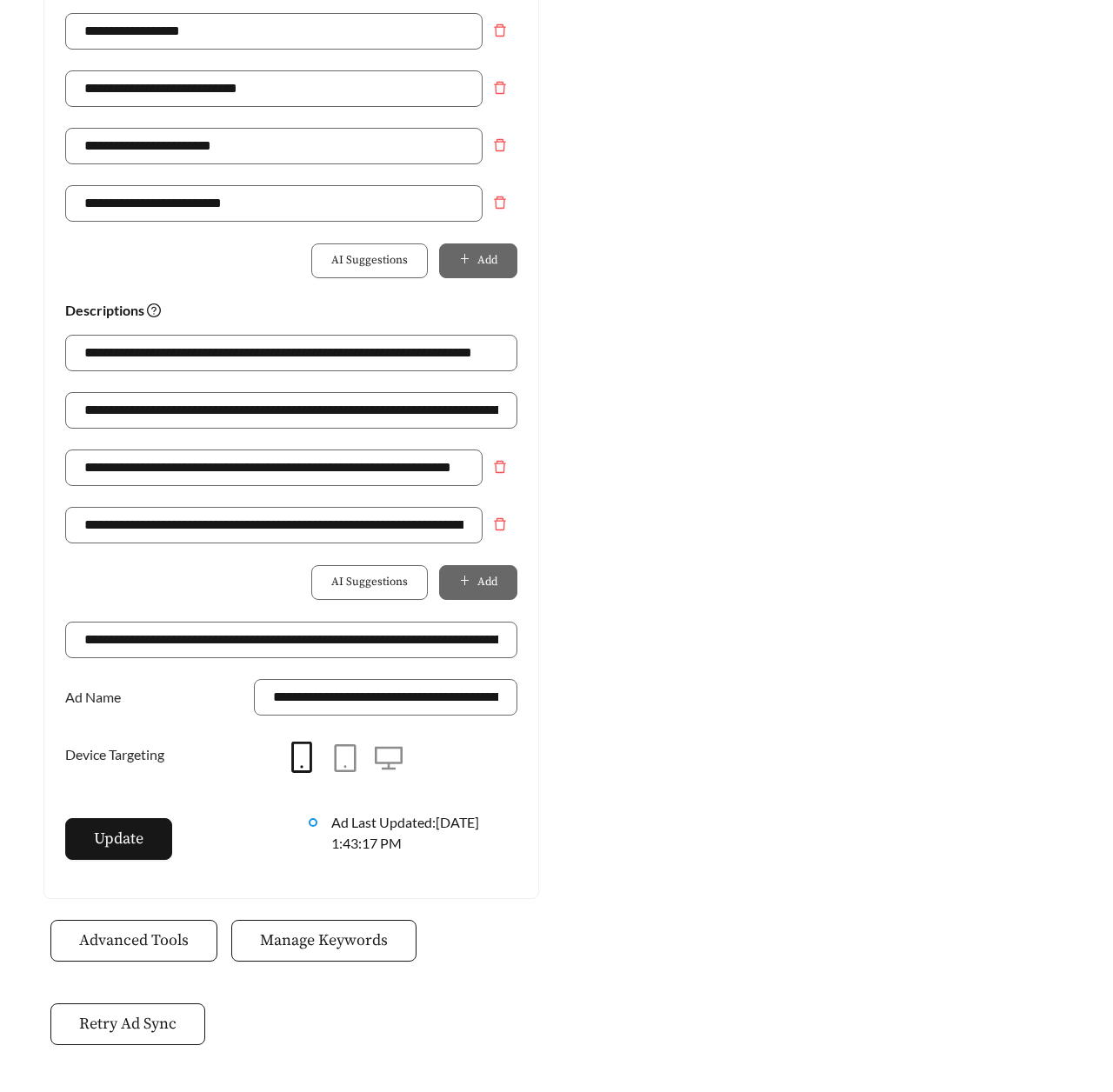
scroll to position [1041, 0]
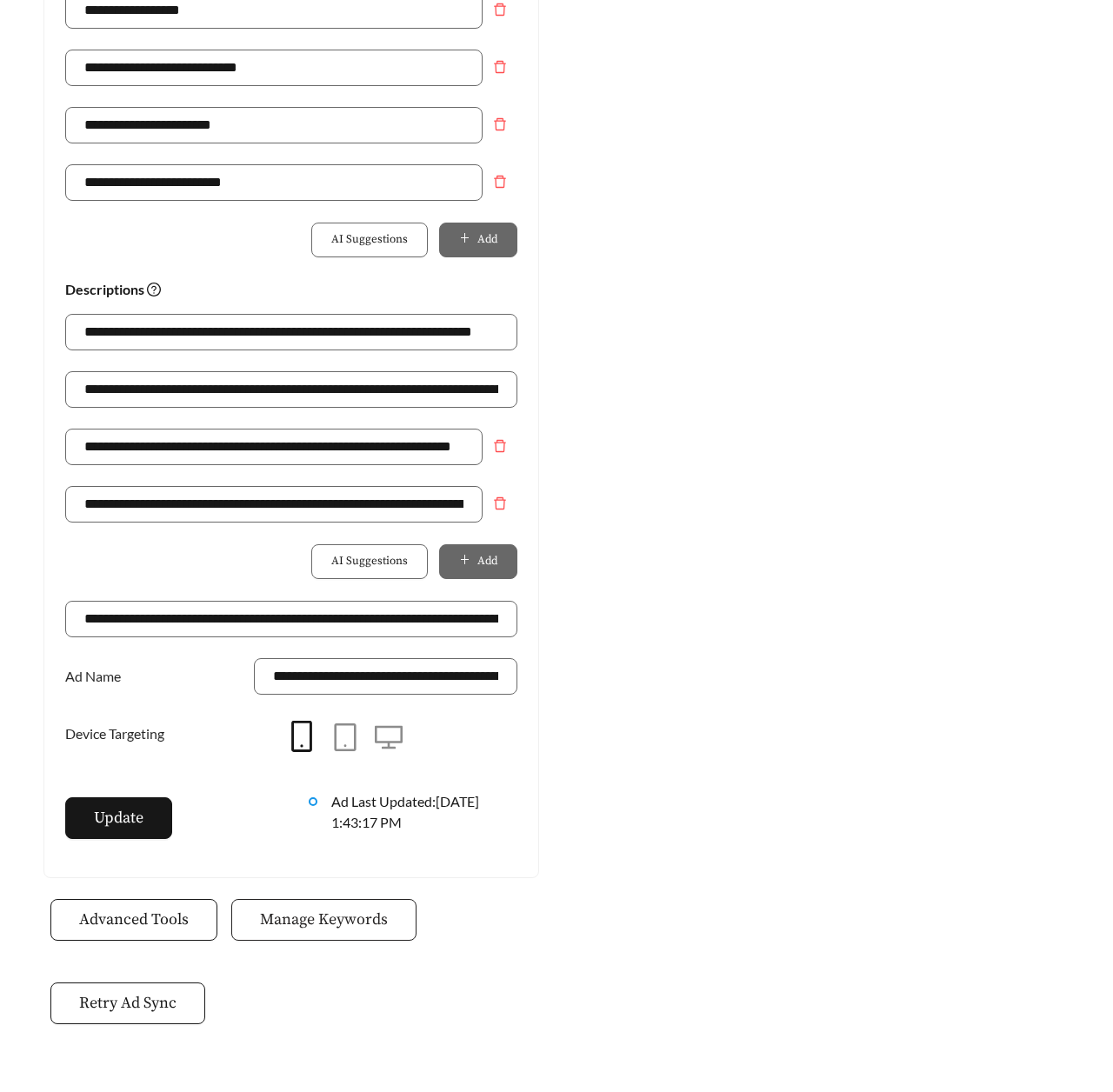
click at [307, 908] on span "Manage Keywords" at bounding box center [324, 920] width 128 height 24
